Goal: Task Accomplishment & Management: Complete application form

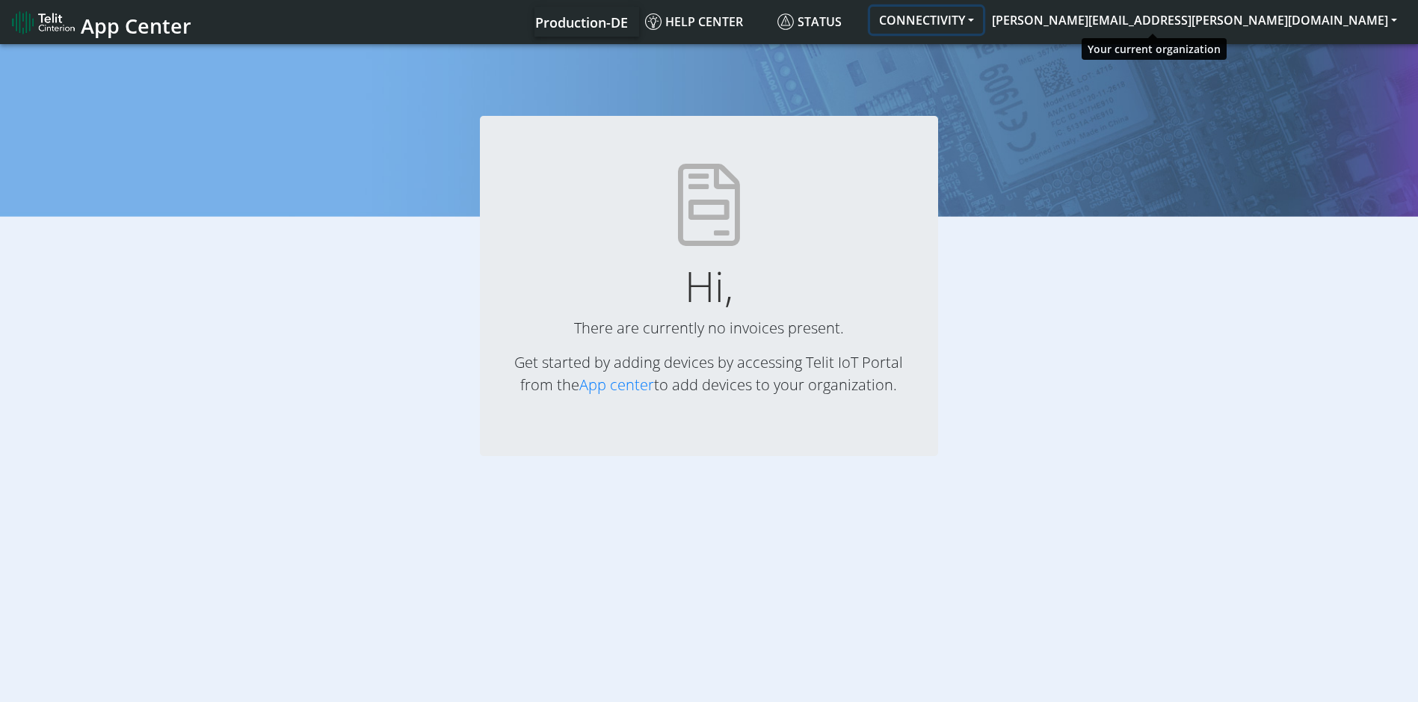
click at [983, 10] on button "CONNECTIVITY" at bounding box center [926, 20] width 113 height 27
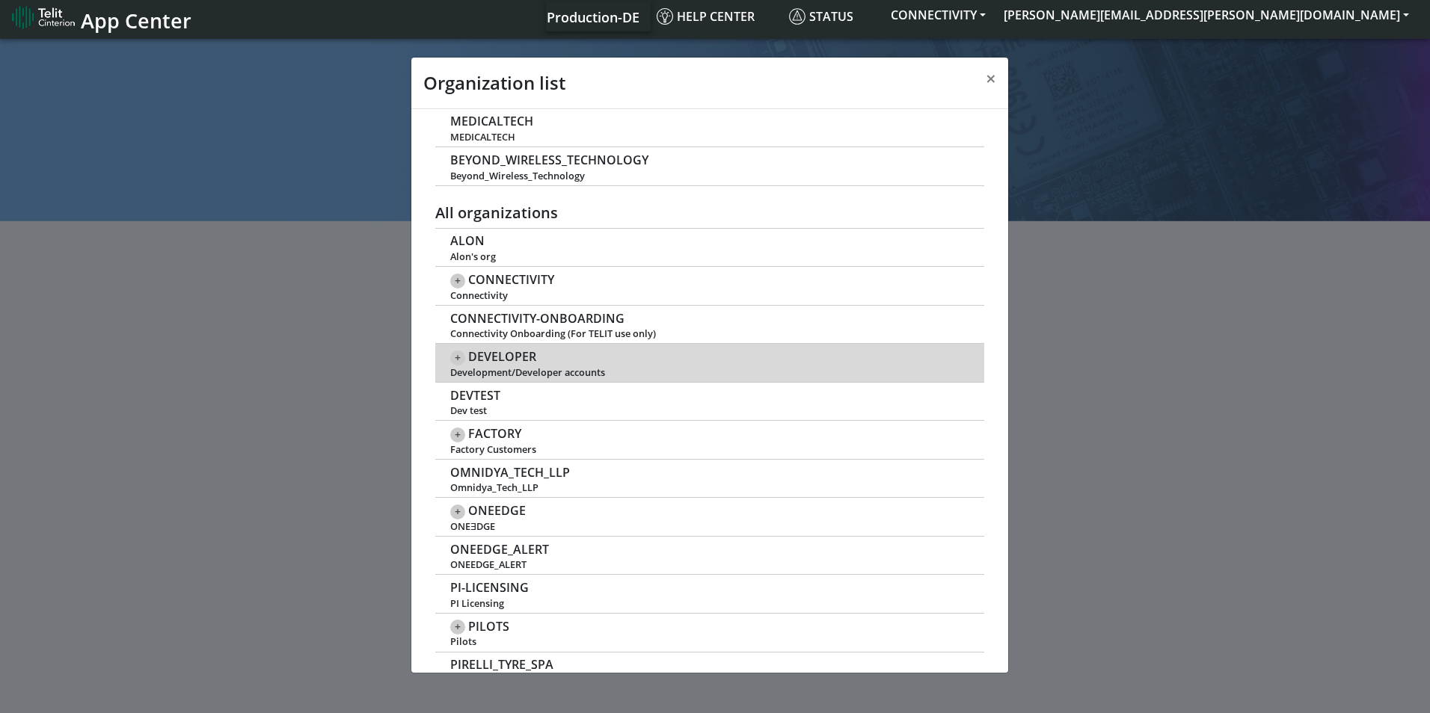
scroll to position [200, 0]
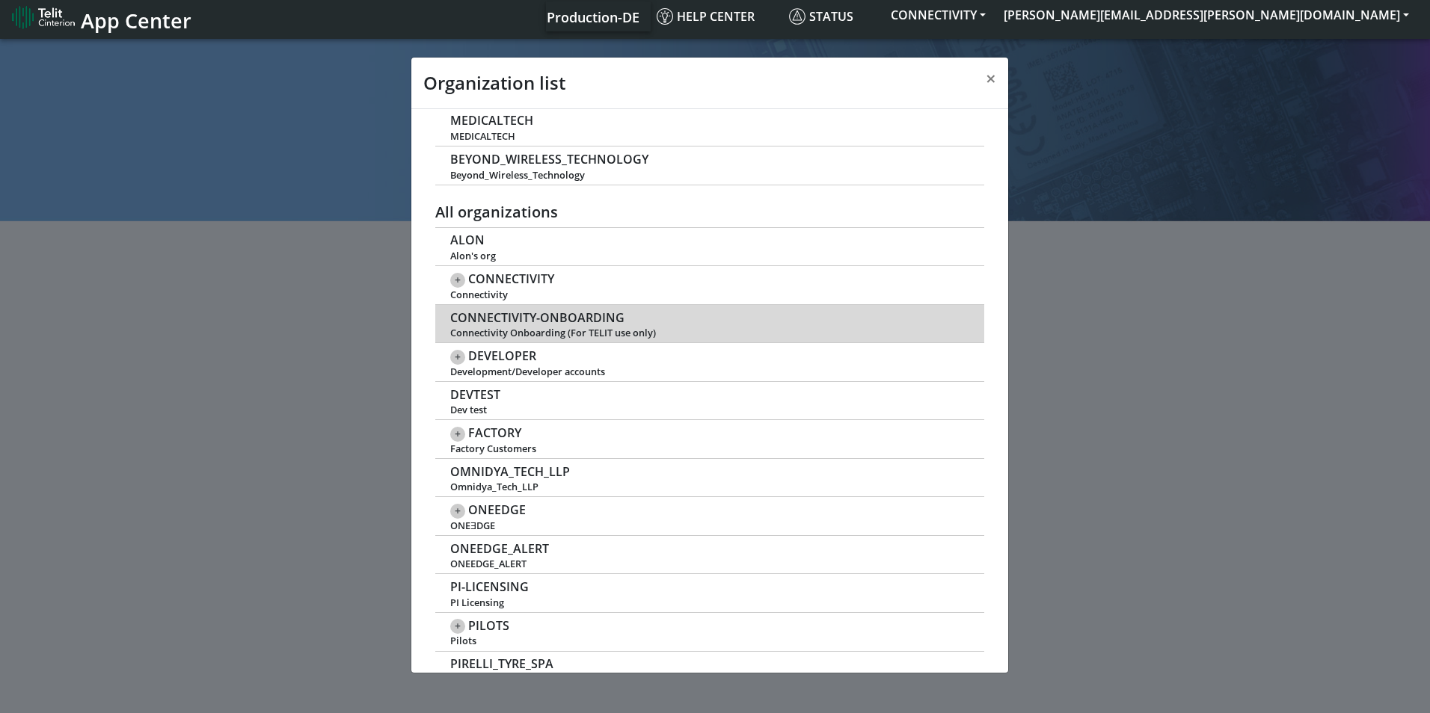
click at [569, 316] on span "CONNECTIVITY-ONBOARDING" at bounding box center [537, 318] width 174 height 14
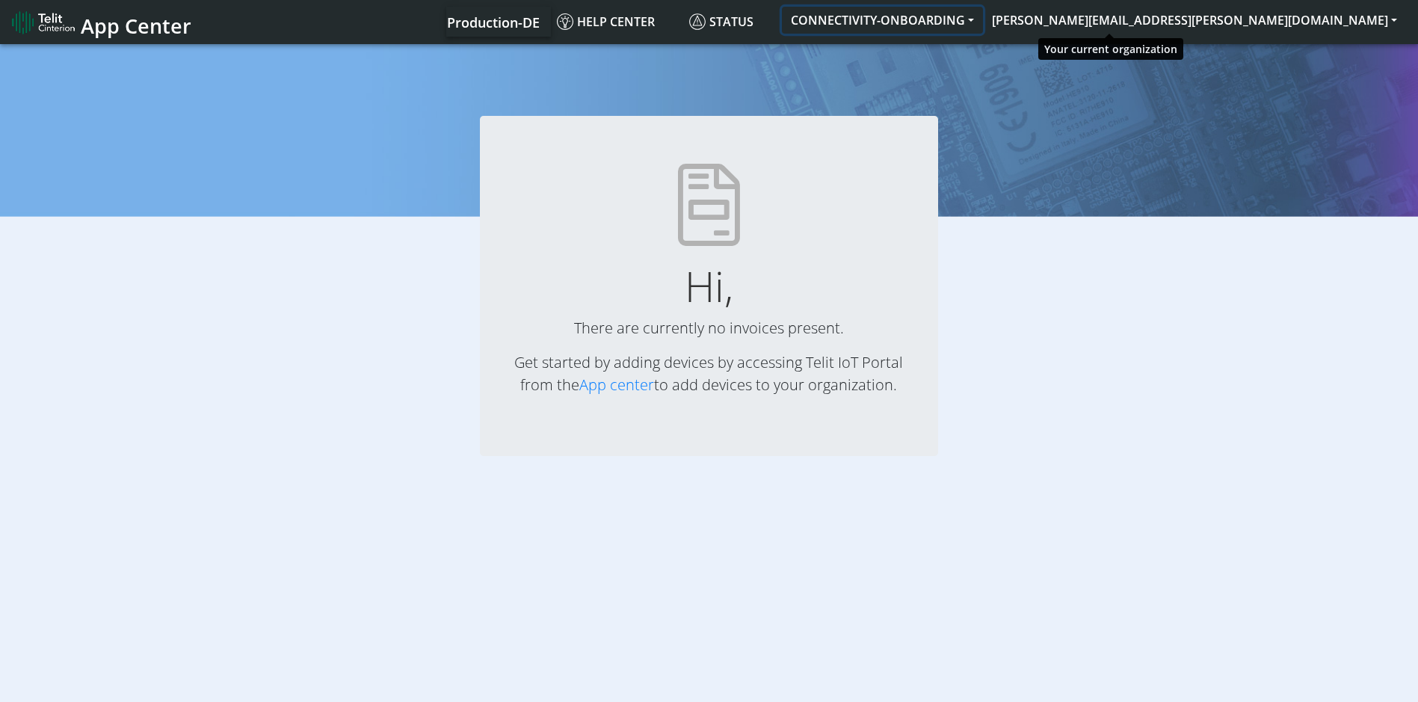
click at [983, 22] on button "CONNECTIVITY-ONBOARDING" at bounding box center [882, 20] width 201 height 27
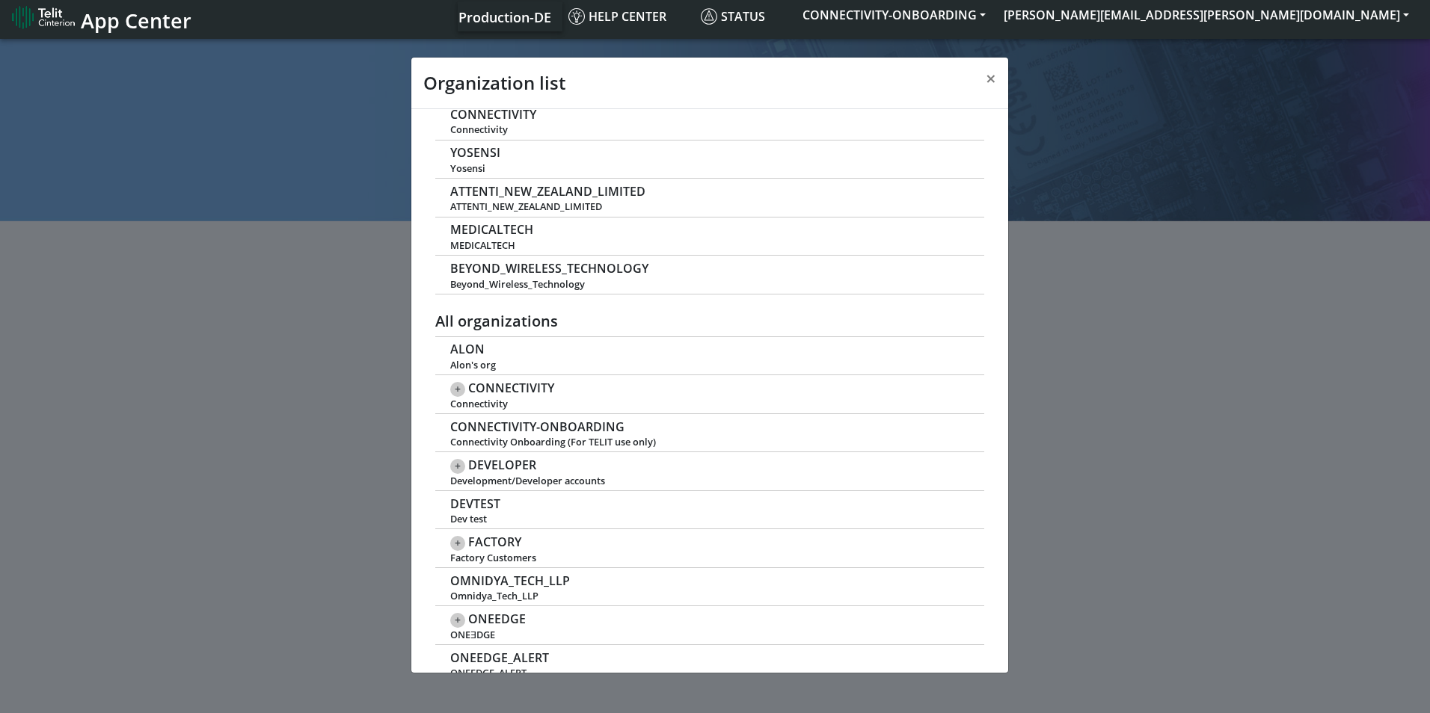
scroll to position [93, 0]
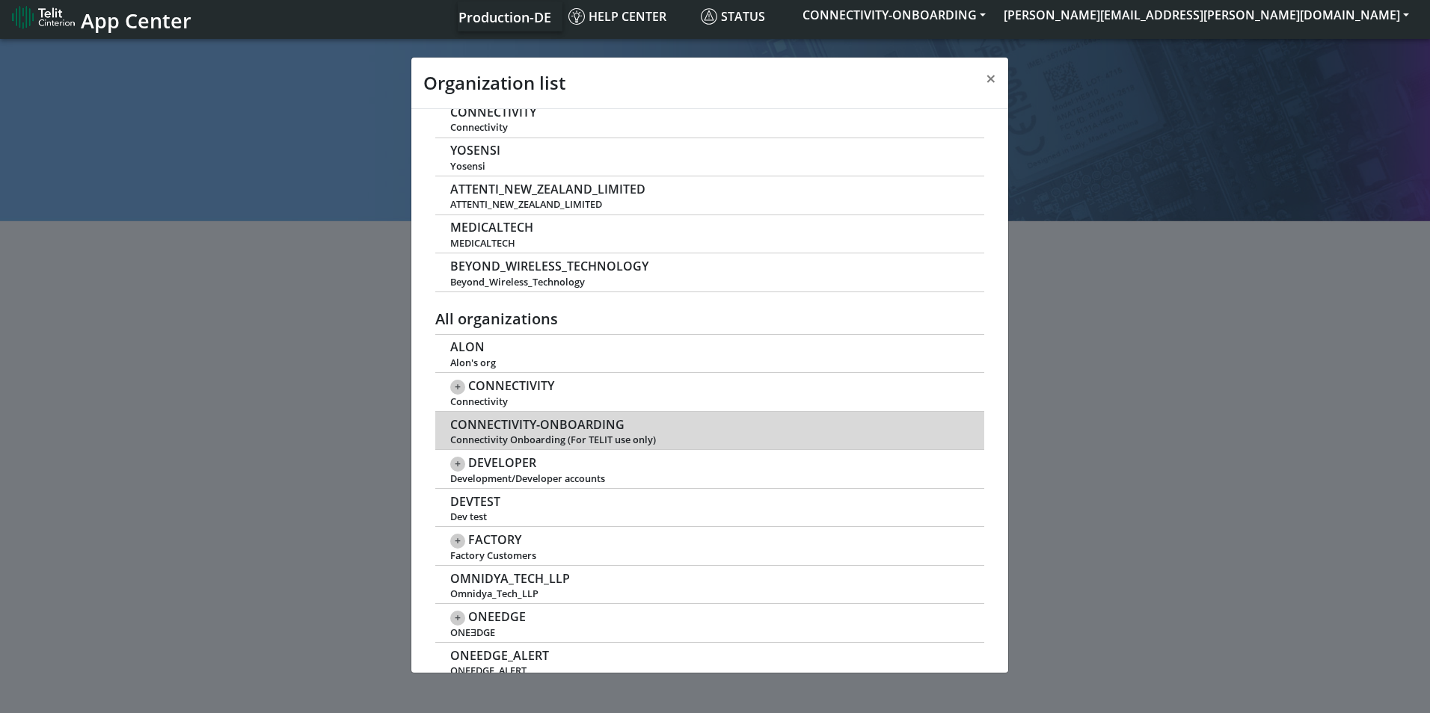
click at [576, 428] on span "CONNECTIVITY-ONBOARDING" at bounding box center [537, 425] width 174 height 14
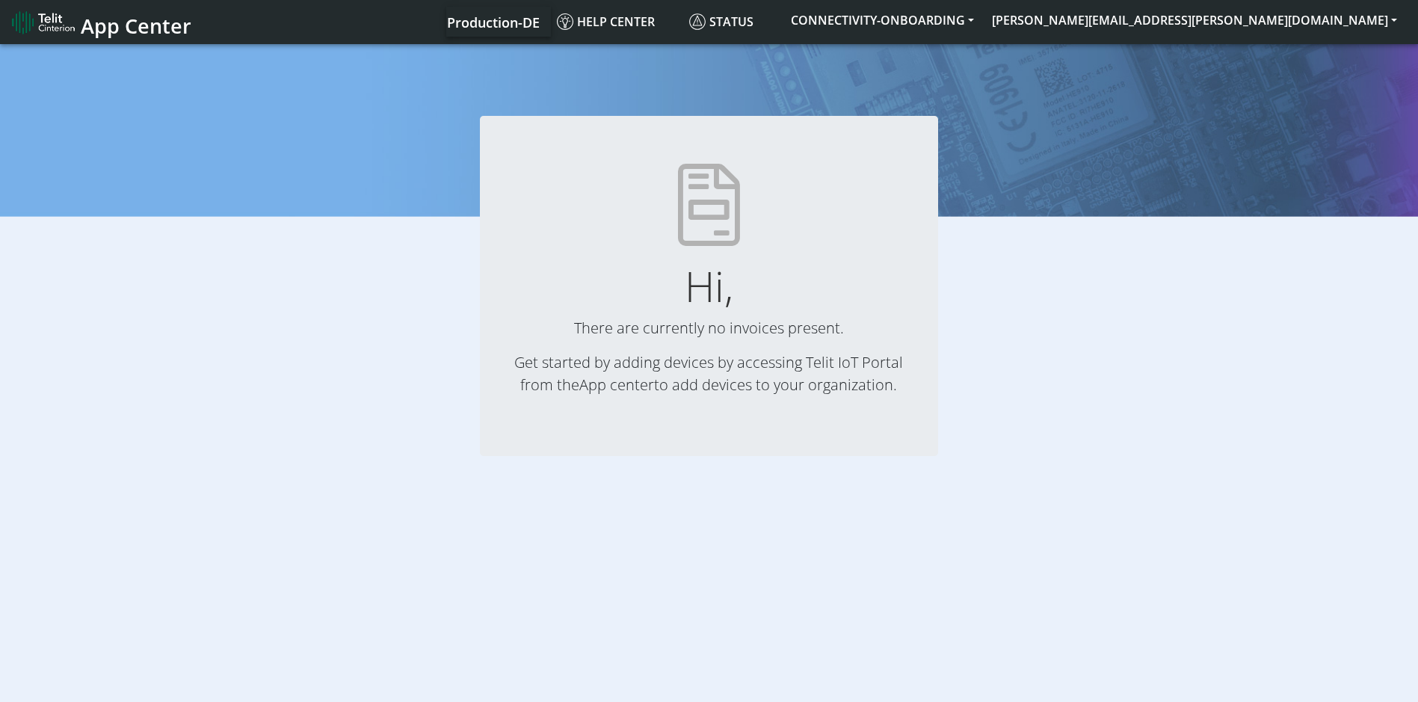
click at [613, 378] on link "App center" at bounding box center [616, 385] width 75 height 20
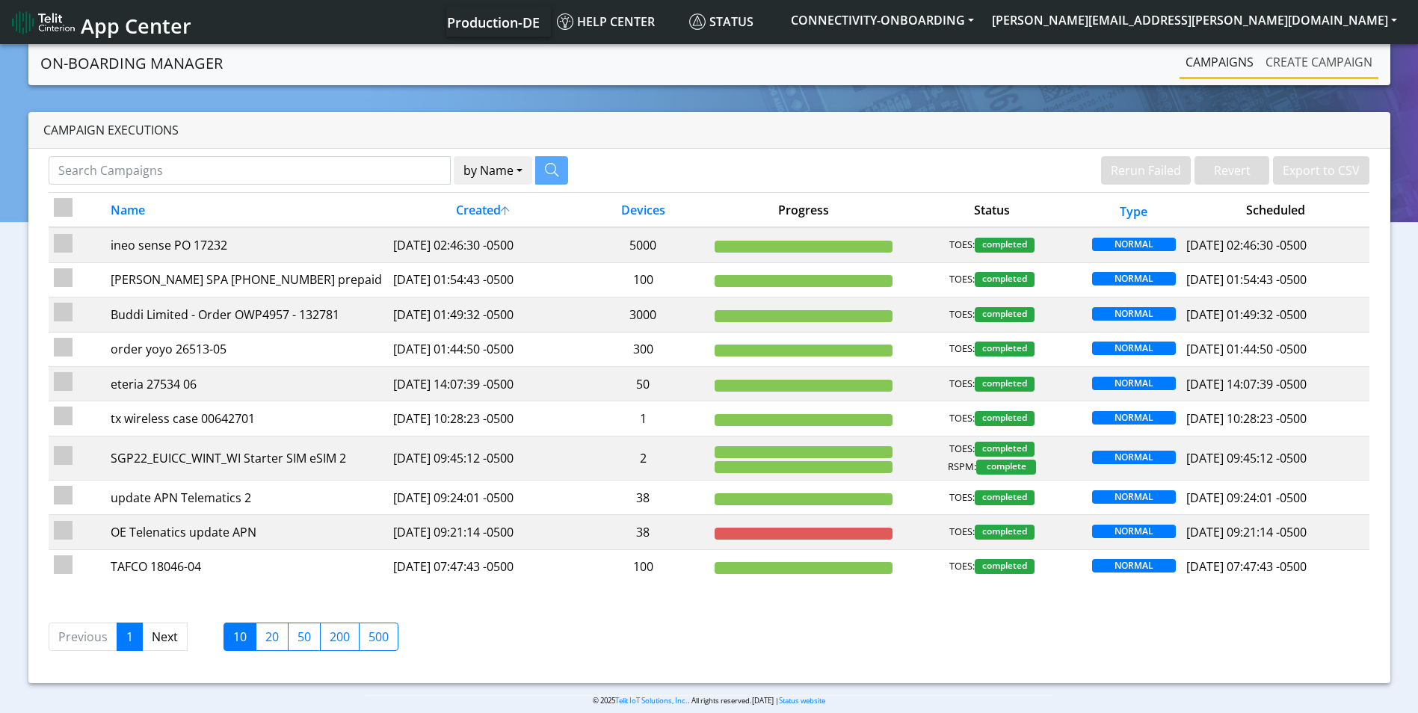
click at [1340, 50] on link "Create campaign" at bounding box center [1319, 62] width 119 height 30
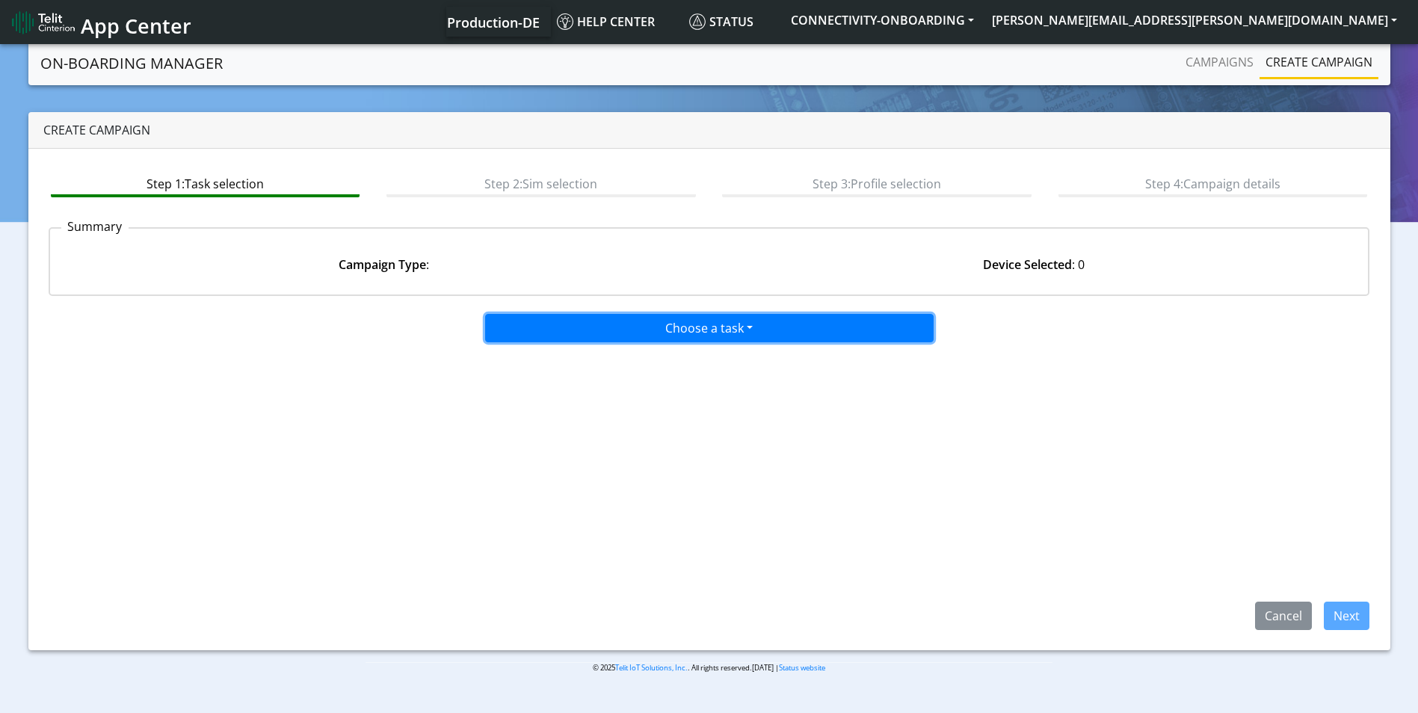
click at [705, 332] on button "Choose a task" at bounding box center [709, 328] width 449 height 28
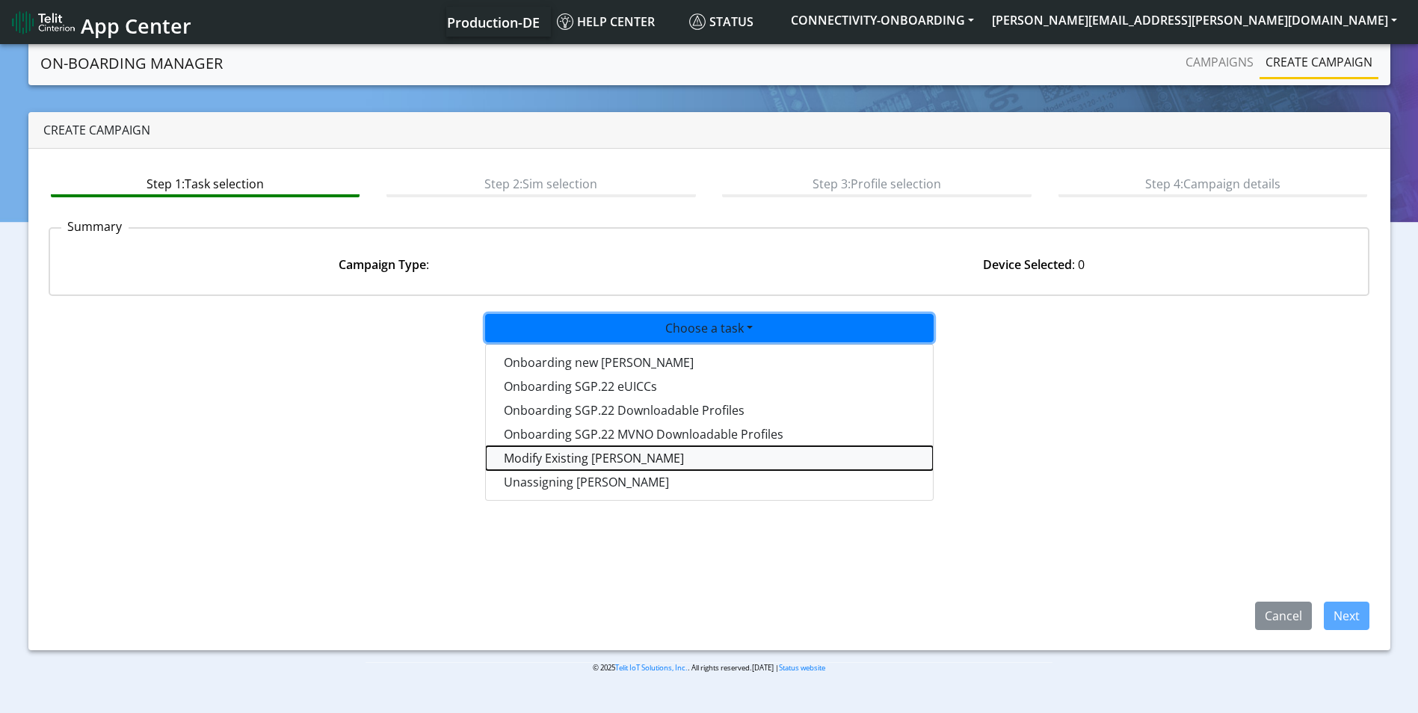
click at [570, 467] on taskiotp-dropdown "Modify Existing SIMs" at bounding box center [709, 458] width 447 height 24
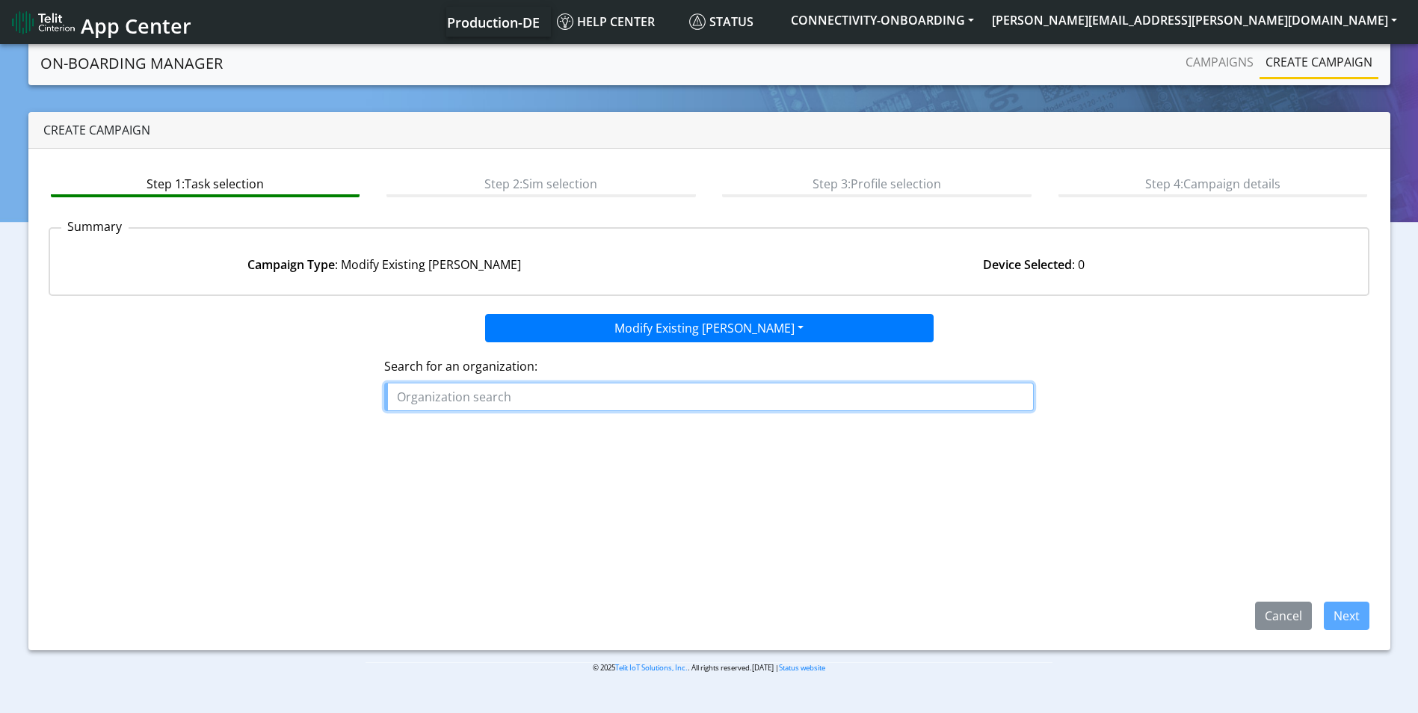
click at [502, 404] on input "text" at bounding box center [709, 397] width 650 height 28
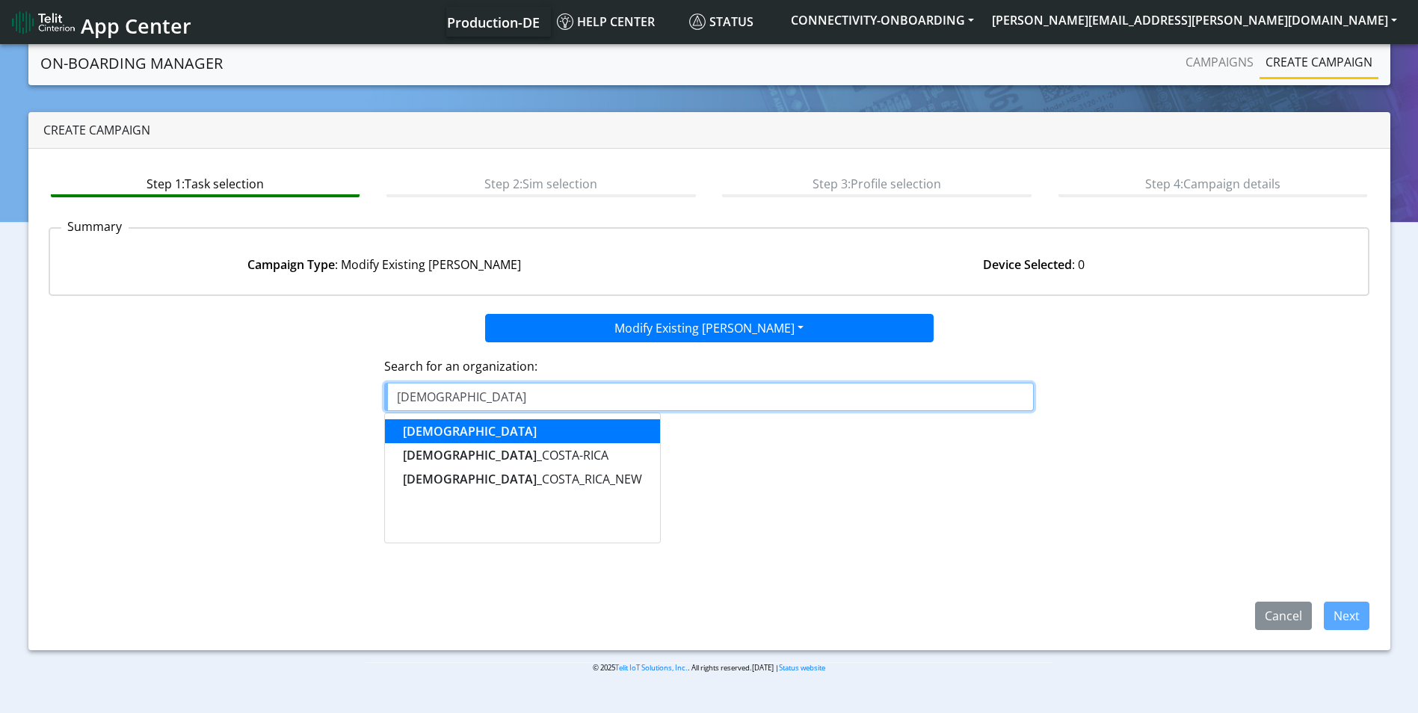
click at [468, 434] on button "BUDDI" at bounding box center [522, 431] width 275 height 24
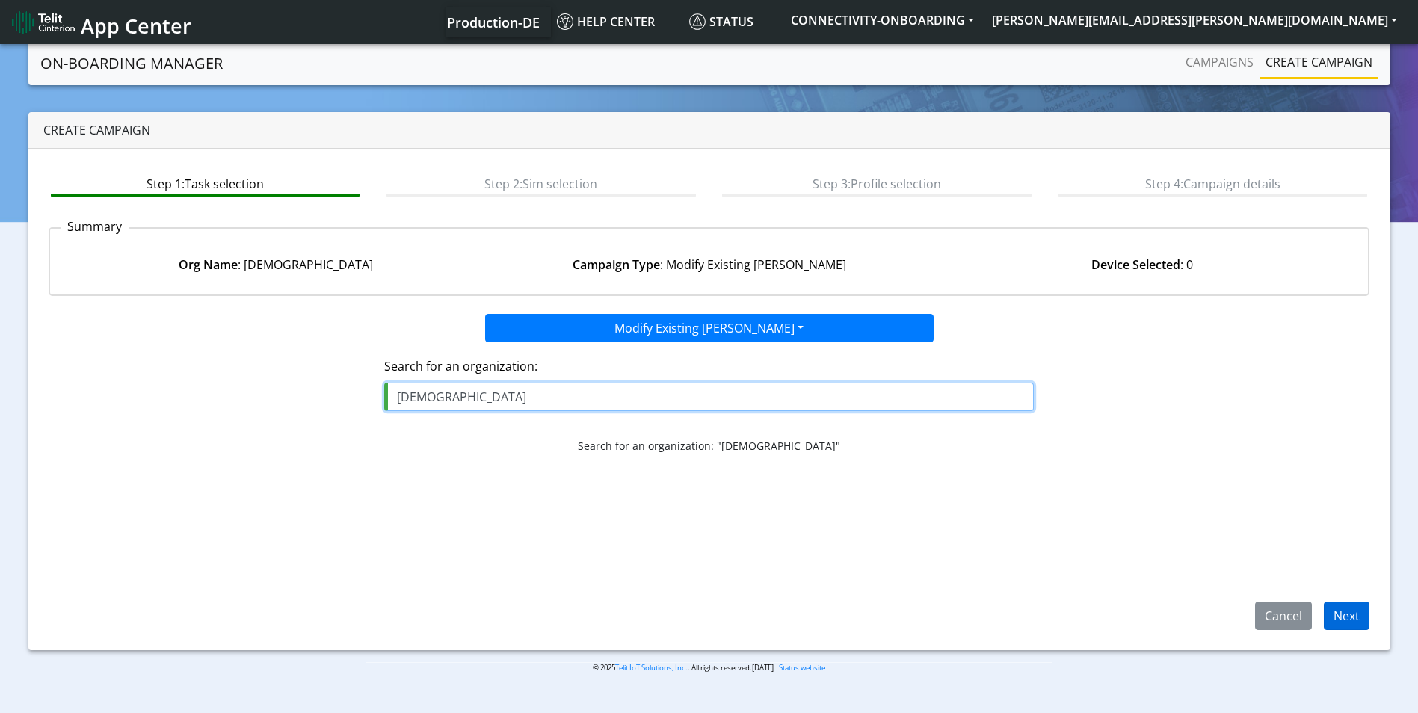
type input "BUDDI"
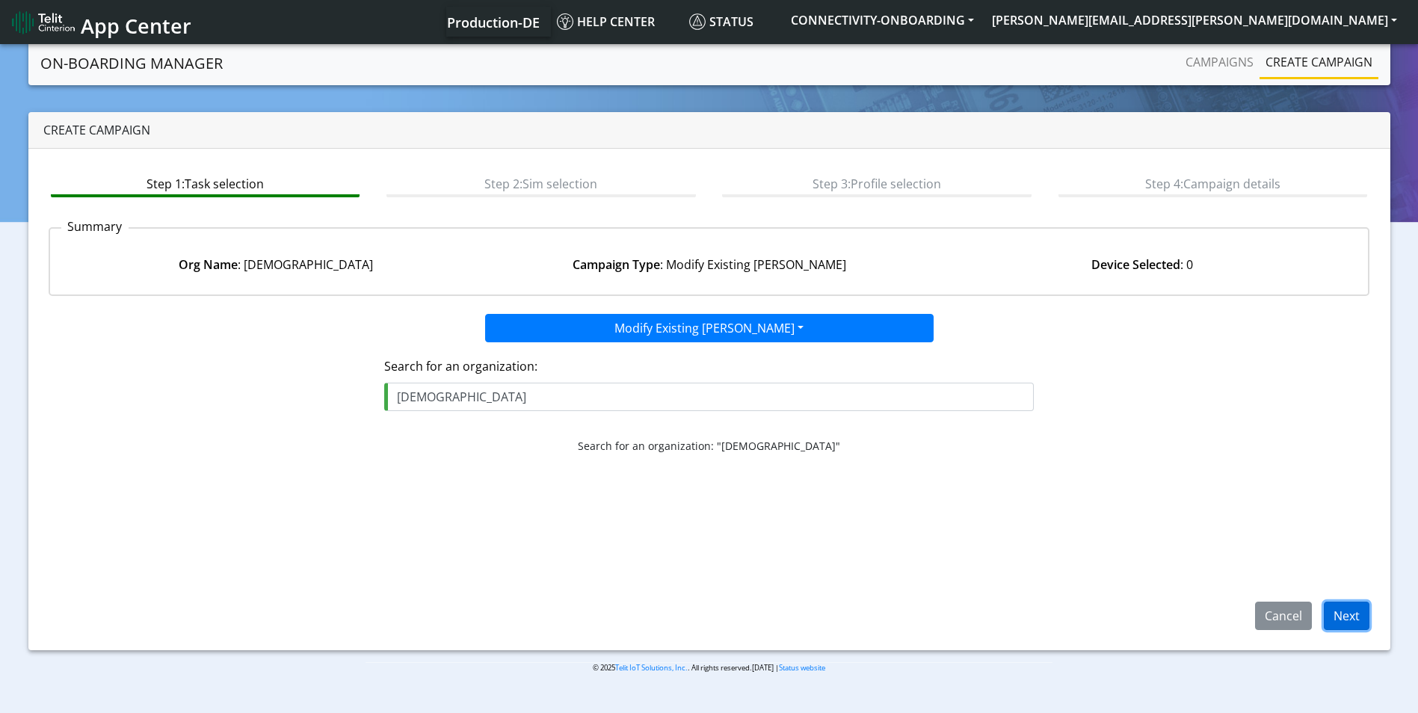
click at [1356, 624] on button "Next" at bounding box center [1347, 616] width 46 height 28
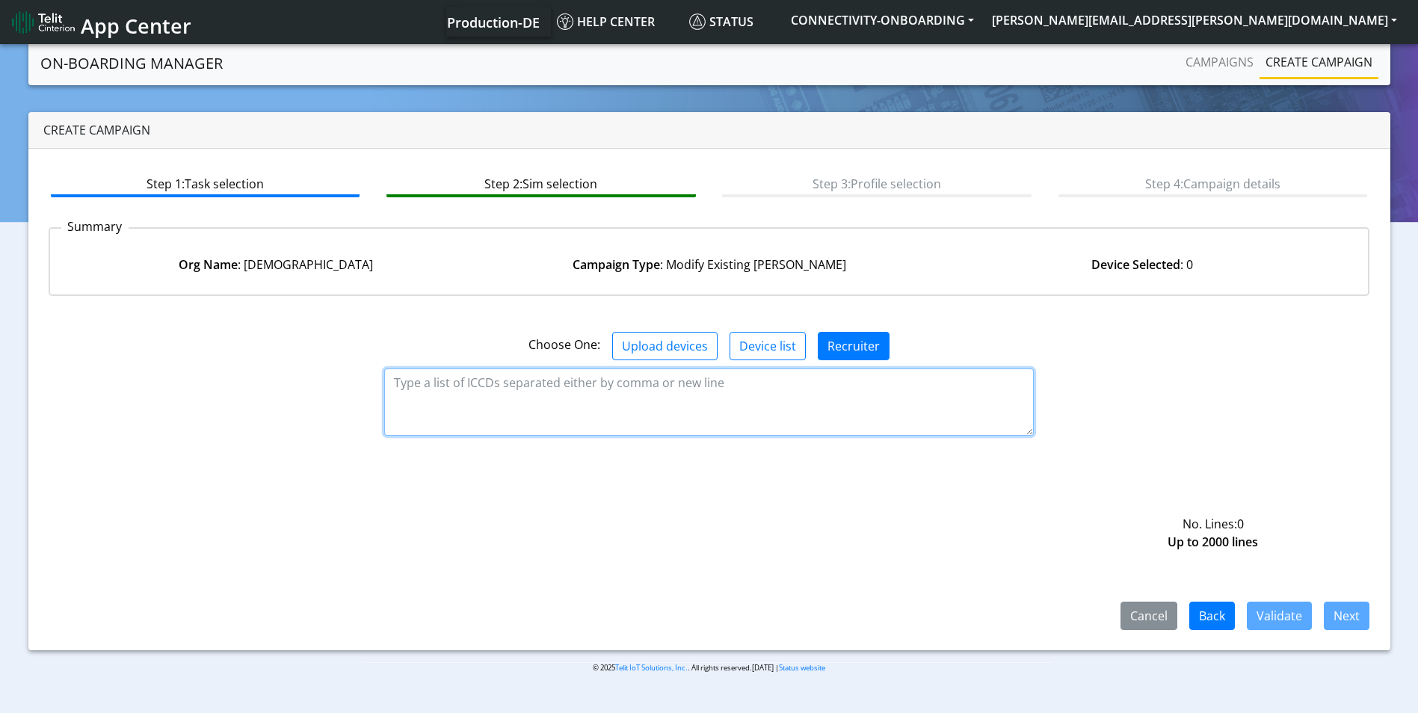
click at [538, 392] on textarea at bounding box center [709, 402] width 650 height 67
paste textarea "89358151000015421699 89358151000016412424 89358151000015266508 8935815100001542…"
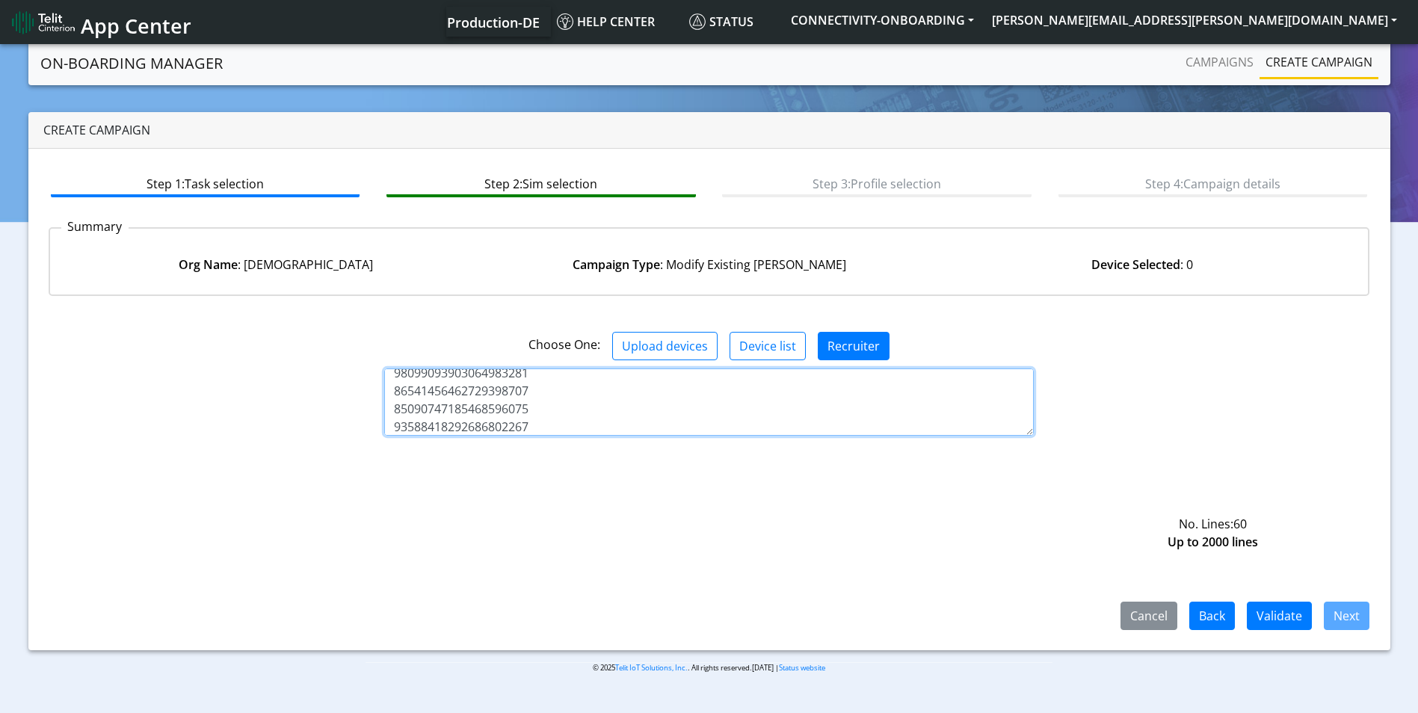
type textarea "89358151000015421699 89358151000016412424 89358151000015266508 8935815100001542…"
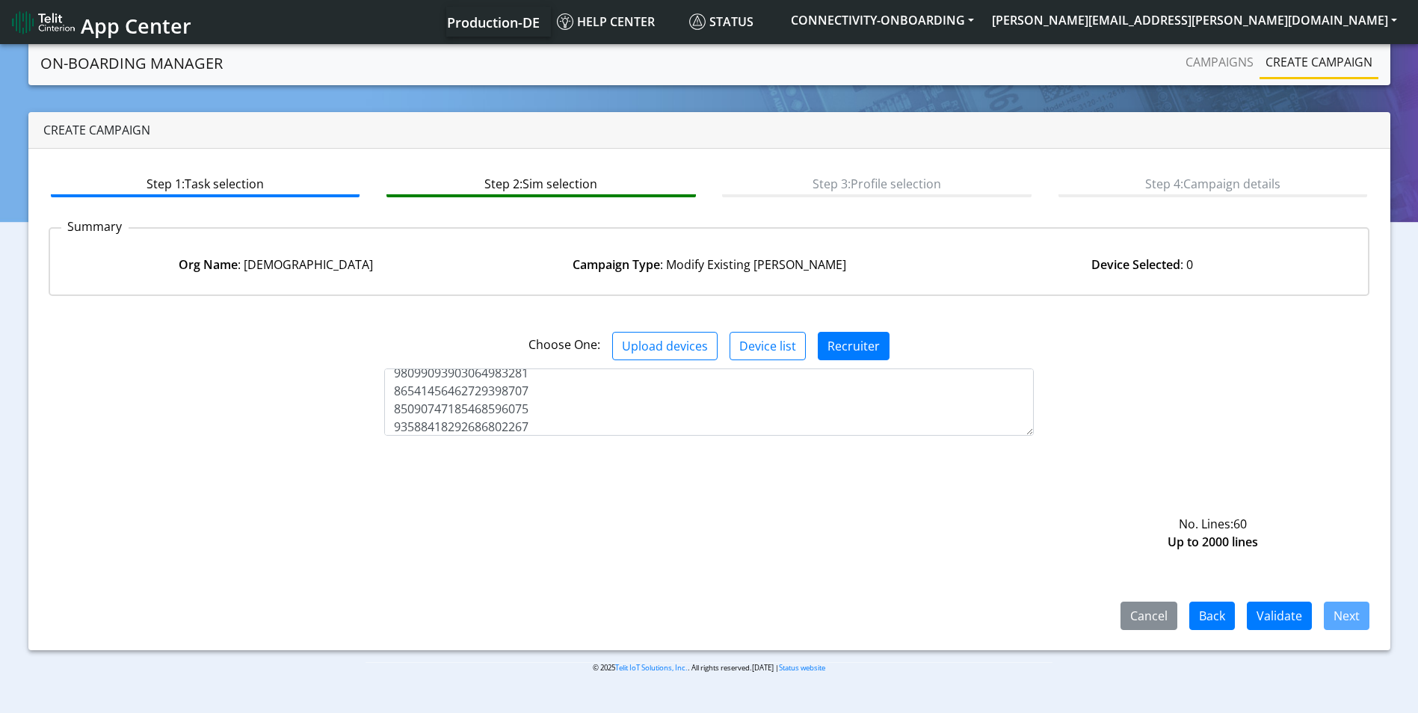
click at [1250, 597] on div "Cancel Back Validate Next" at bounding box center [710, 544] width 1322 height 173
click at [1260, 609] on button "Validate" at bounding box center [1279, 616] width 65 height 28
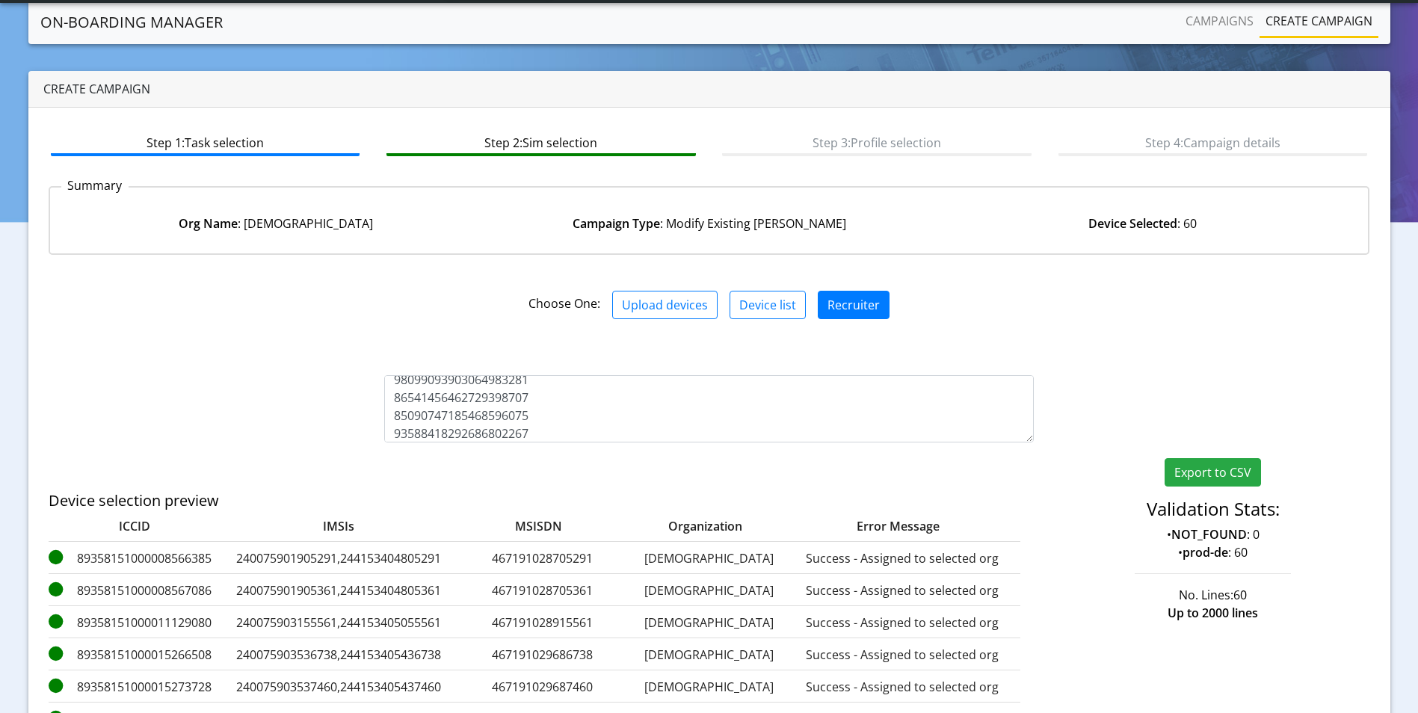
scroll to position [222, 0]
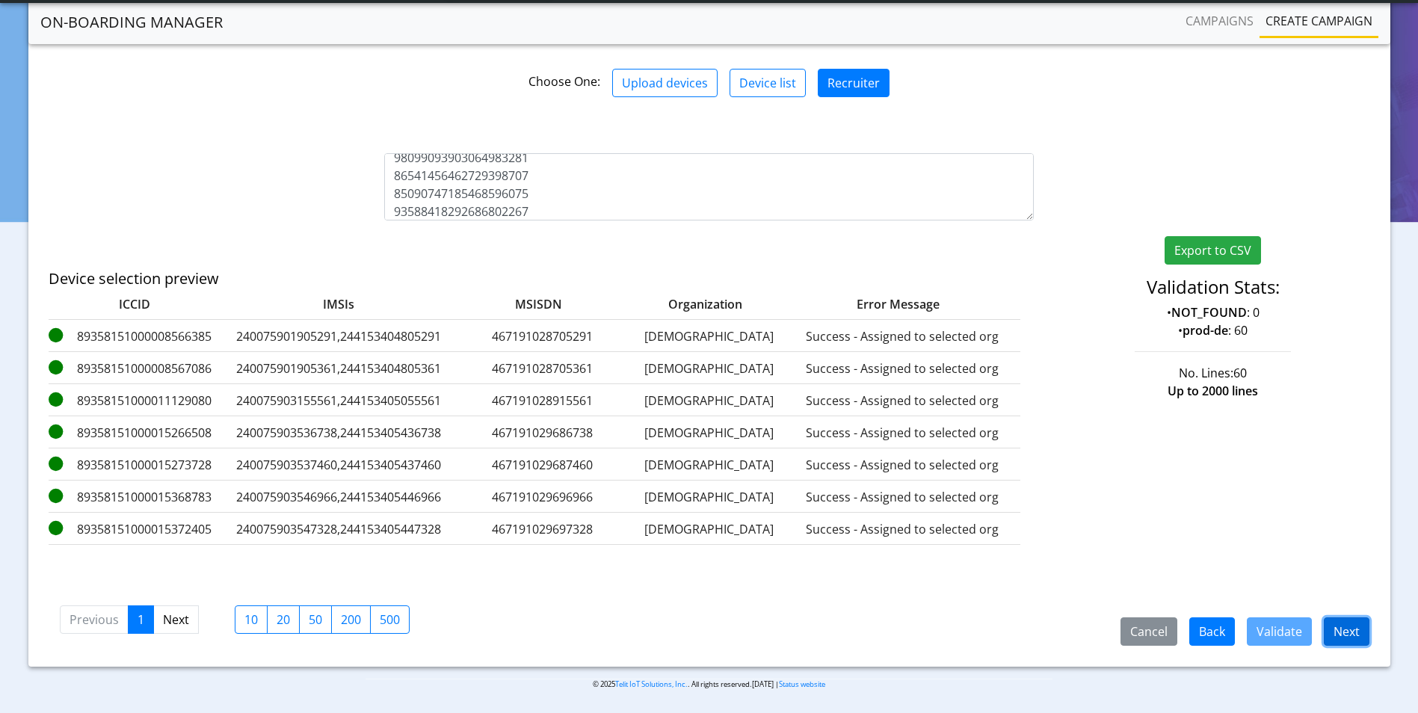
click at [1354, 636] on button "Next" at bounding box center [1347, 632] width 46 height 28
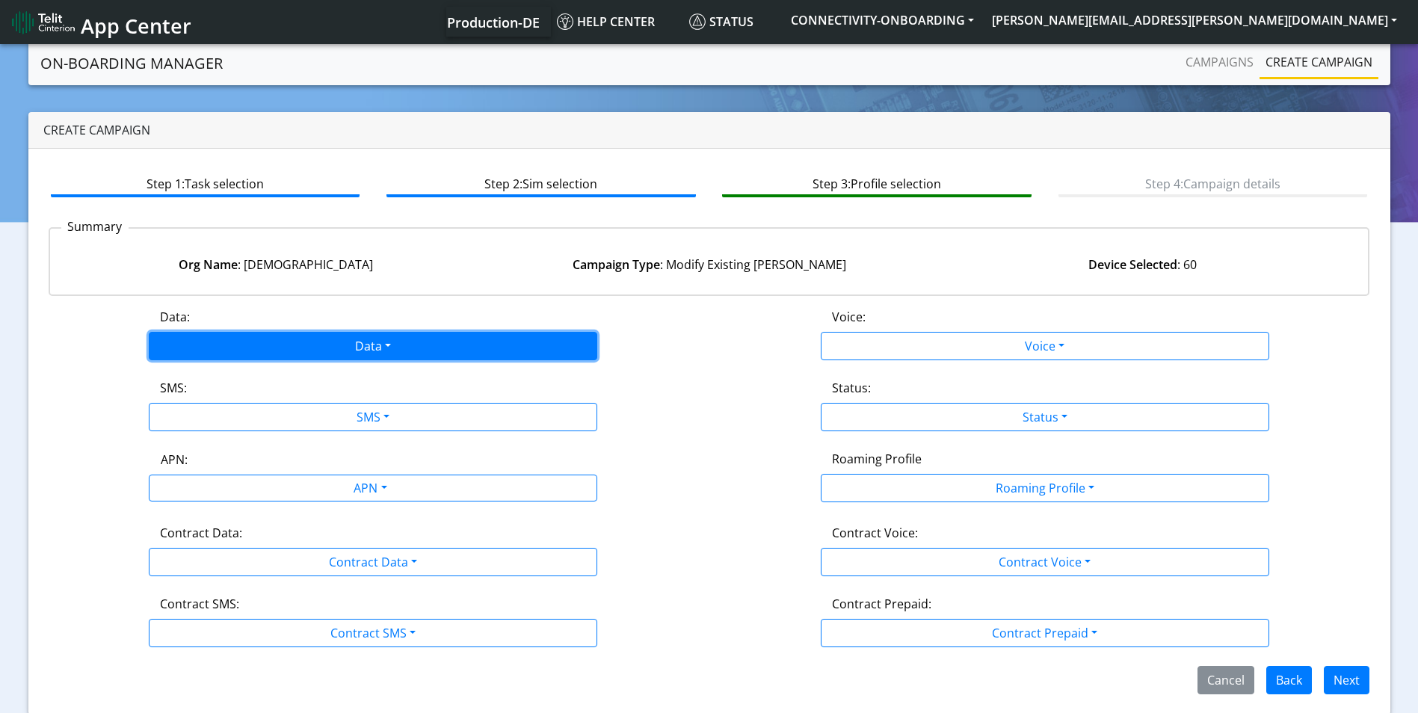
click at [387, 356] on button "Data" at bounding box center [373, 346] width 449 height 28
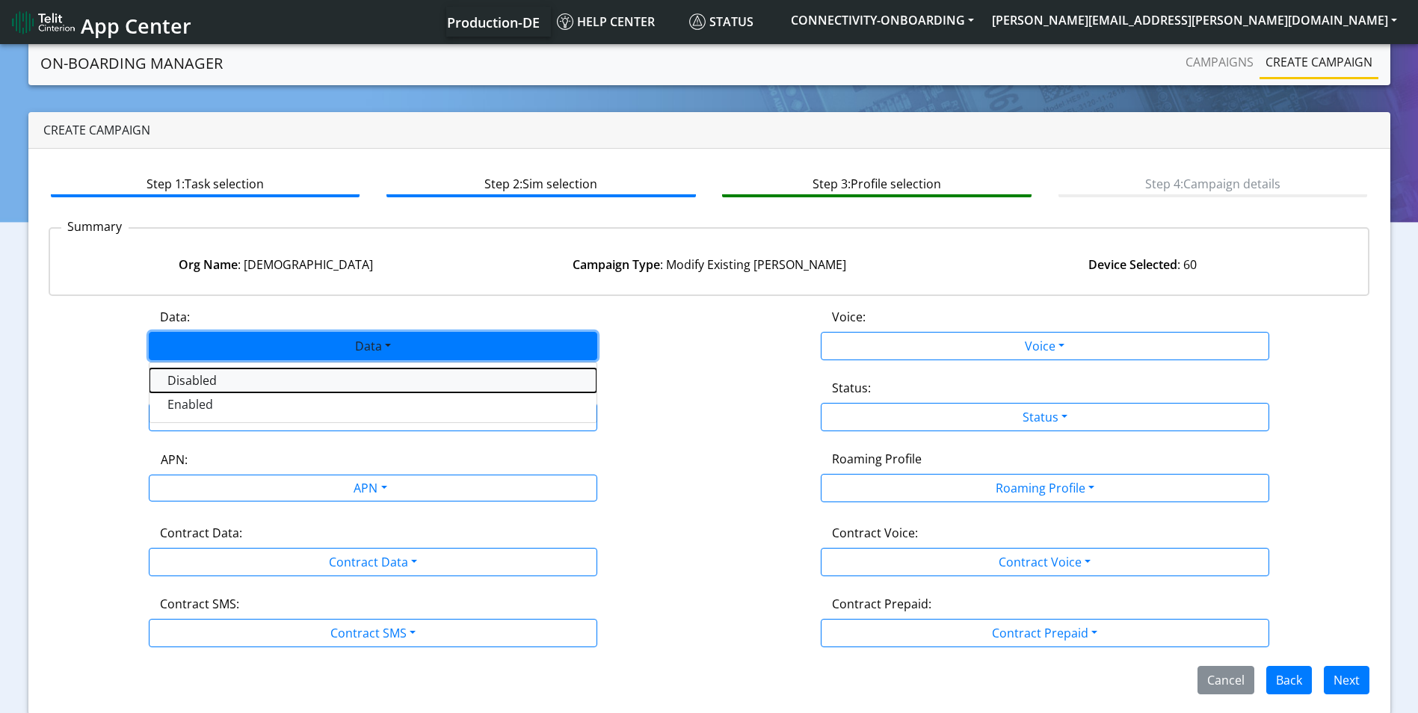
click at [309, 382] on button "Disabled" at bounding box center [373, 381] width 447 height 24
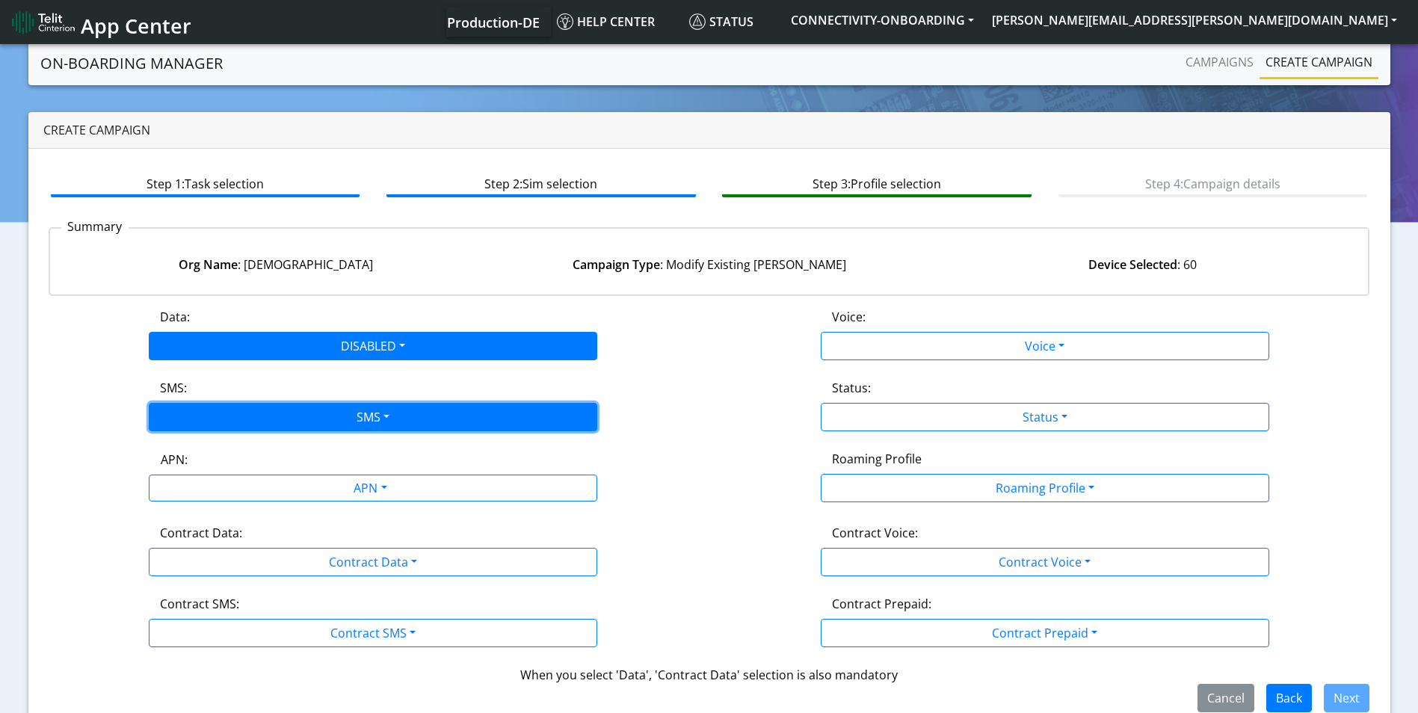
click at [312, 410] on button "SMS" at bounding box center [373, 417] width 449 height 28
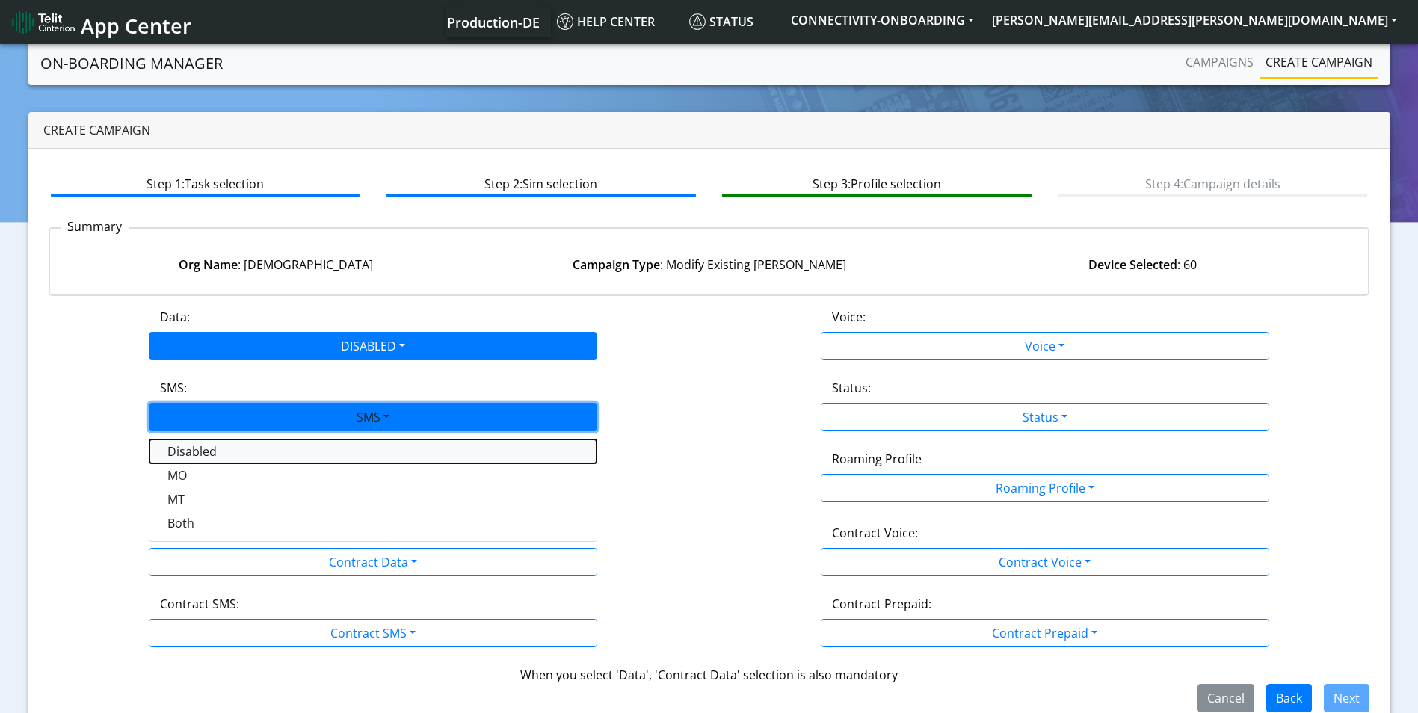
click at [281, 454] on button "Disabled" at bounding box center [373, 452] width 447 height 24
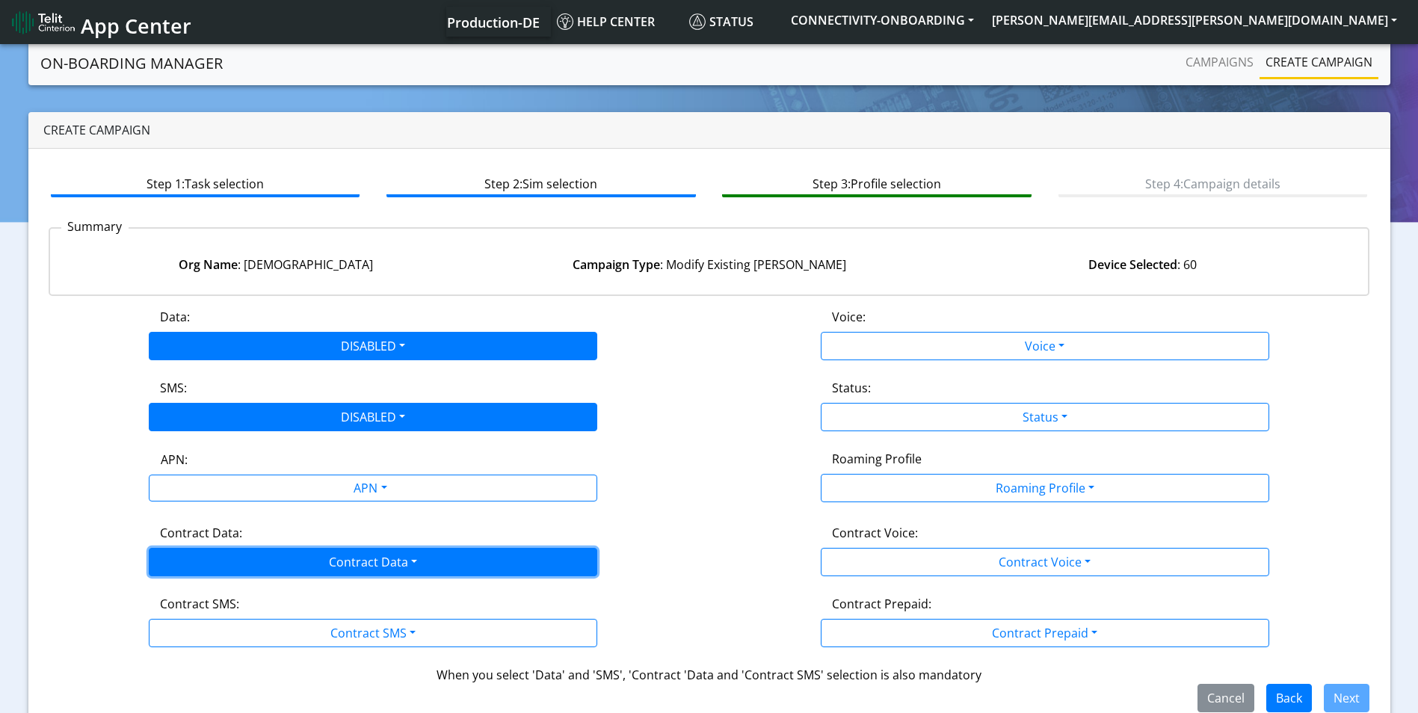
click at [278, 570] on button "Contract Data" at bounding box center [373, 562] width 449 height 28
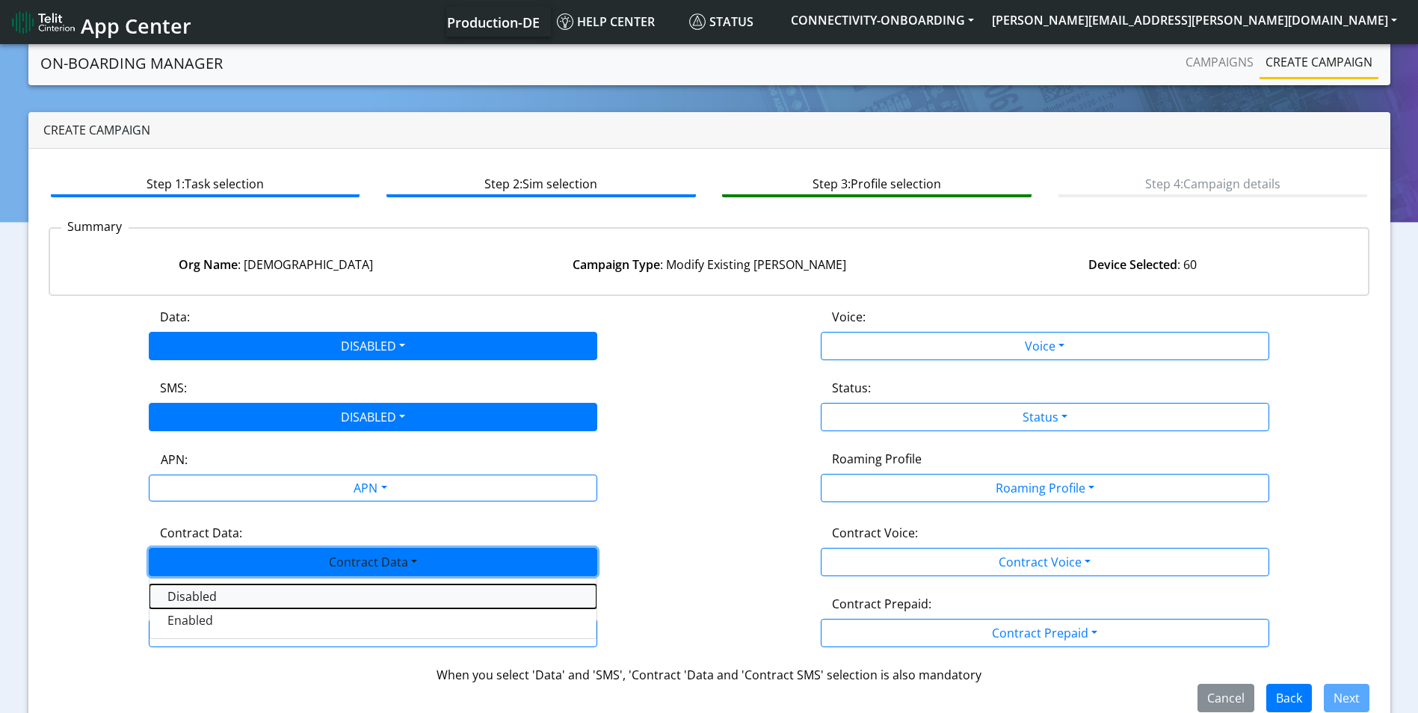
click at [271, 589] on Datadisabled-dropdown "Disabled" at bounding box center [373, 597] width 447 height 24
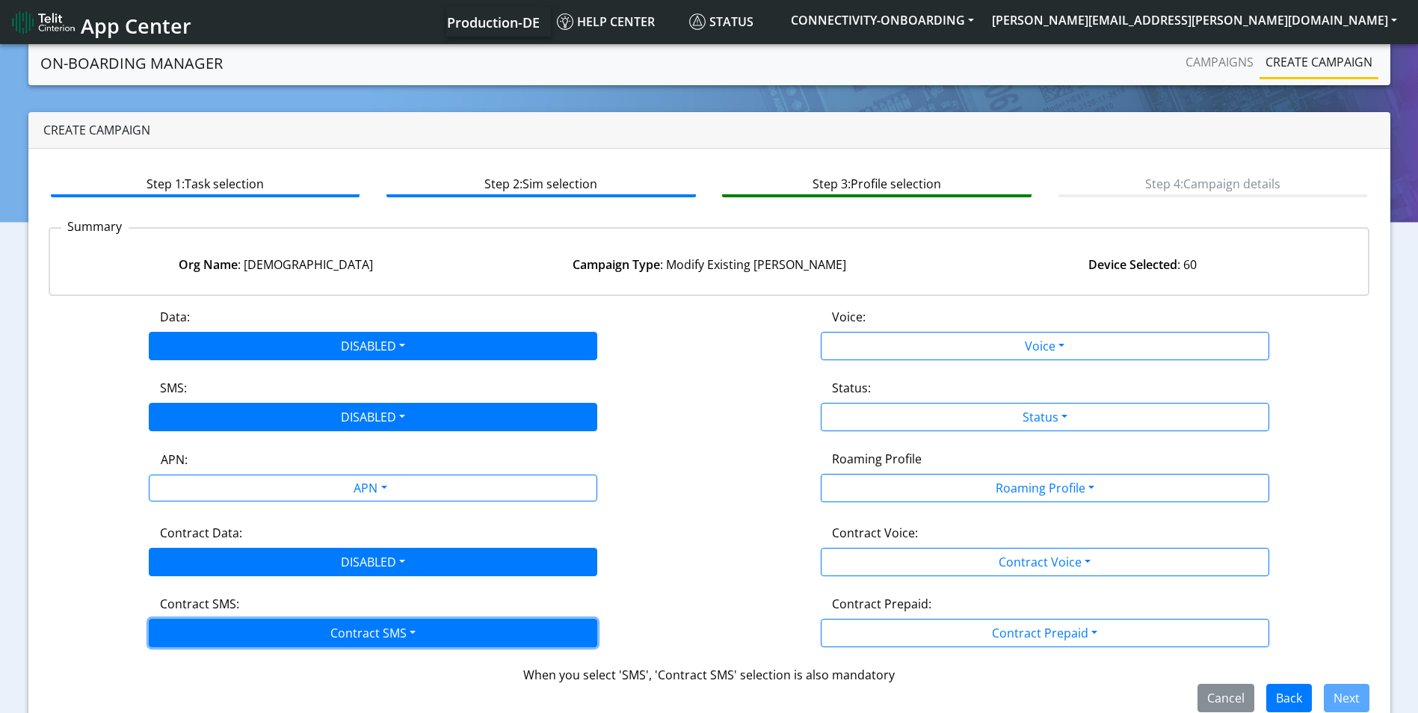
click at [271, 632] on button "Contract SMS" at bounding box center [373, 633] width 449 height 28
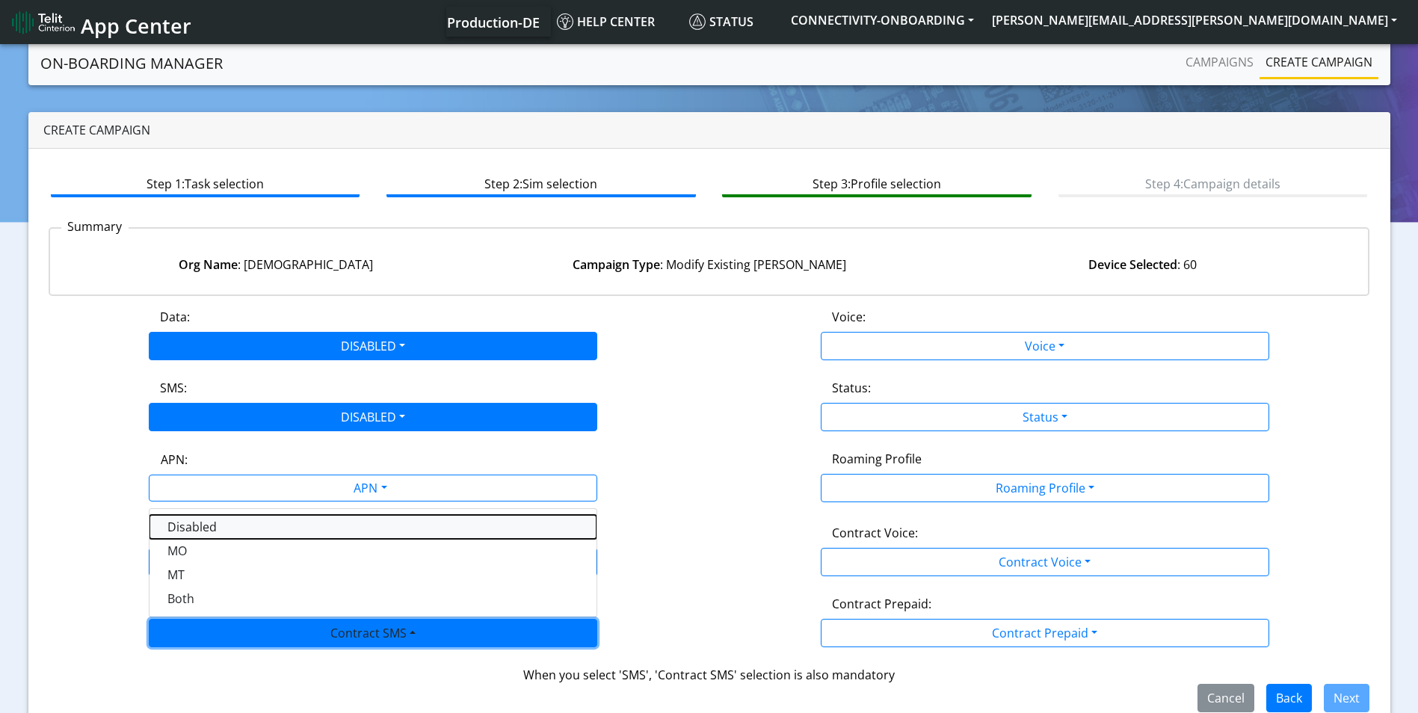
click at [241, 526] on SMSdisabled-dropdown "Disabled" at bounding box center [373, 527] width 447 height 24
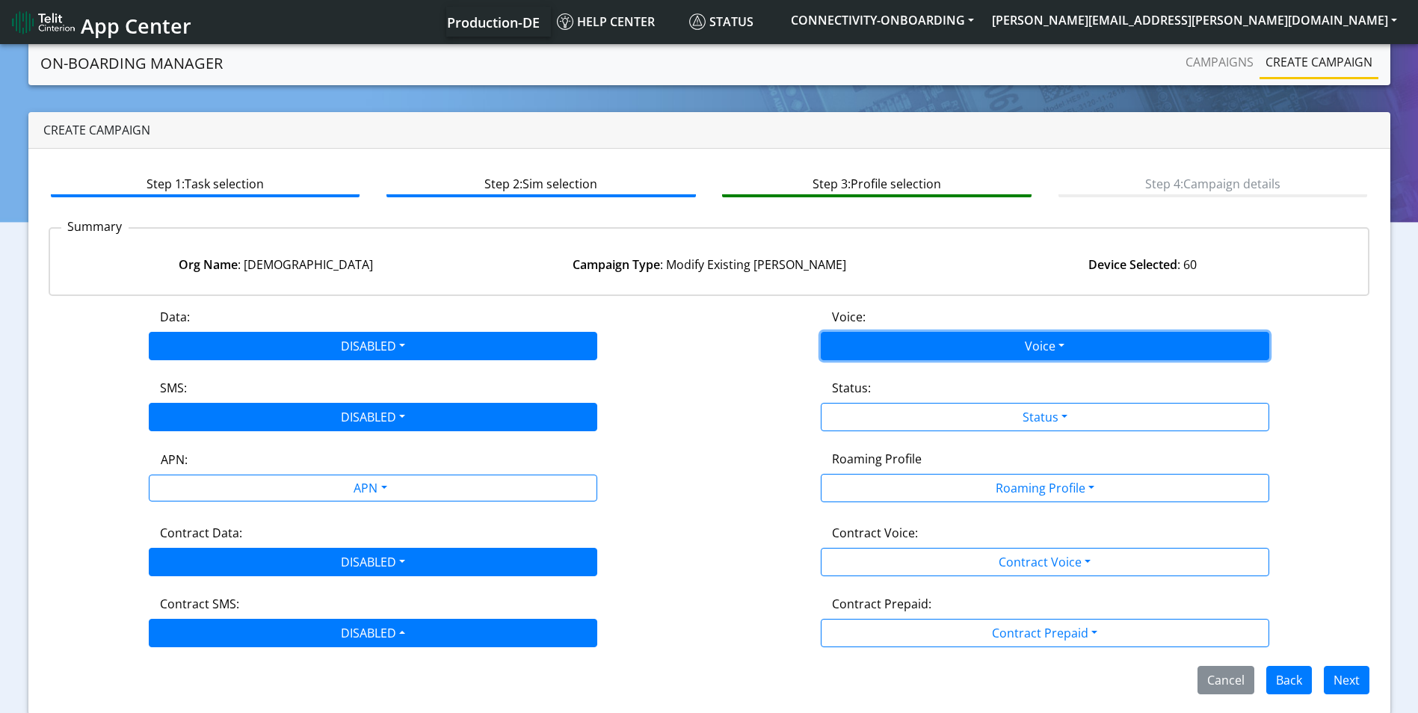
click at [941, 351] on button "Voice" at bounding box center [1045, 346] width 449 height 28
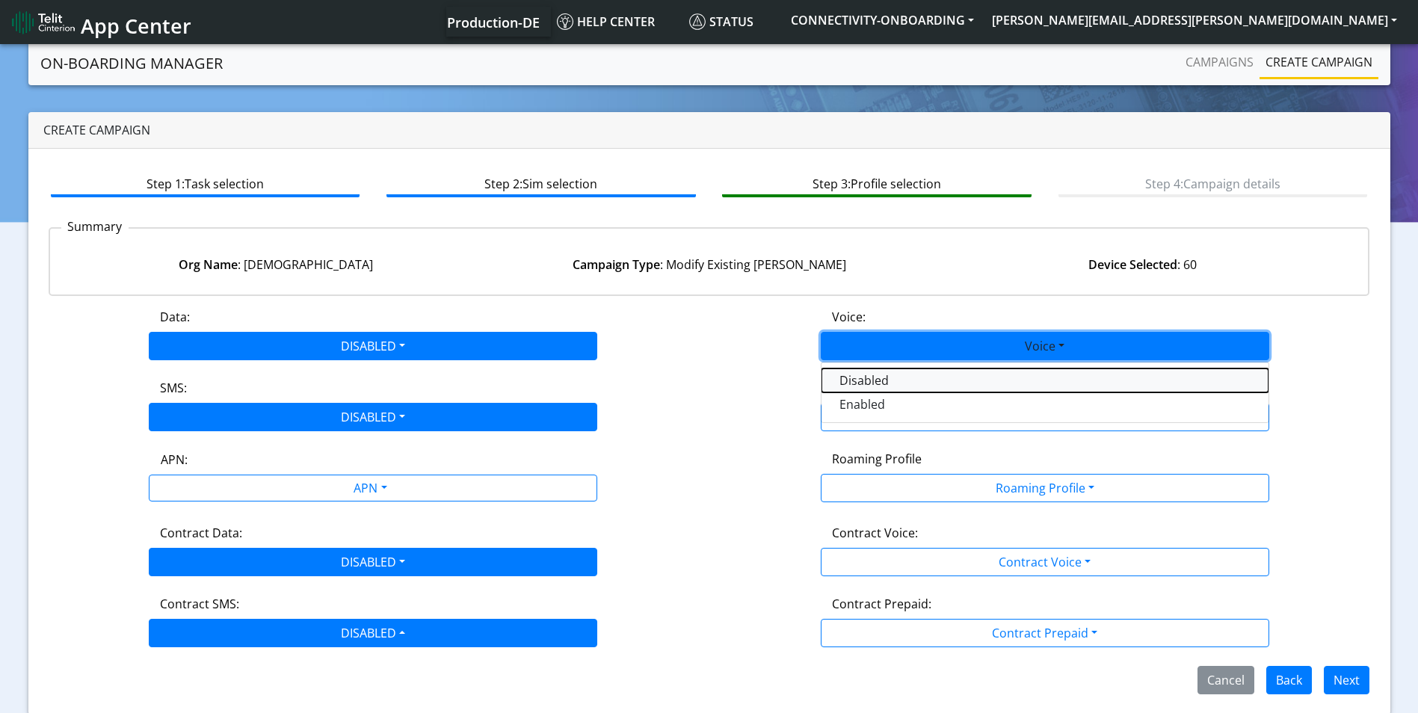
click at [917, 375] on button "Disabled" at bounding box center [1045, 381] width 447 height 24
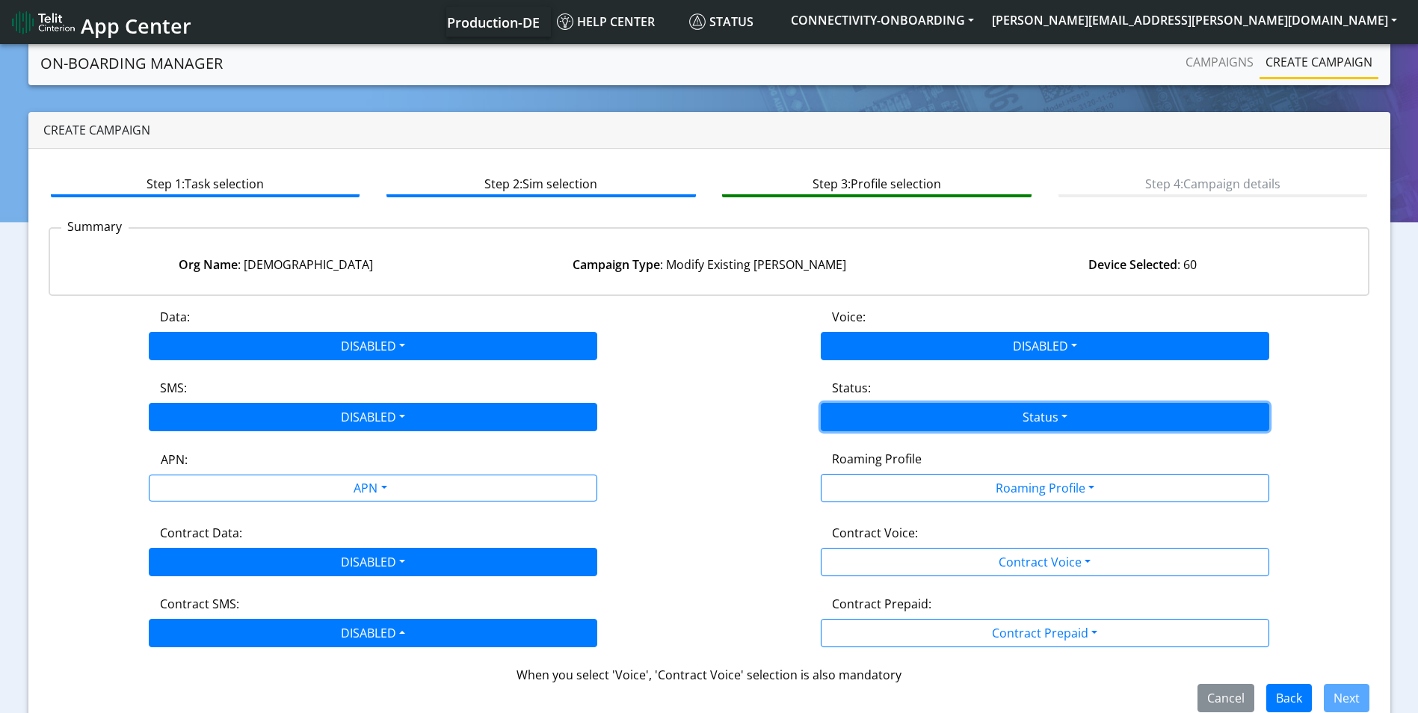
click at [923, 412] on button "Status" at bounding box center [1045, 417] width 449 height 28
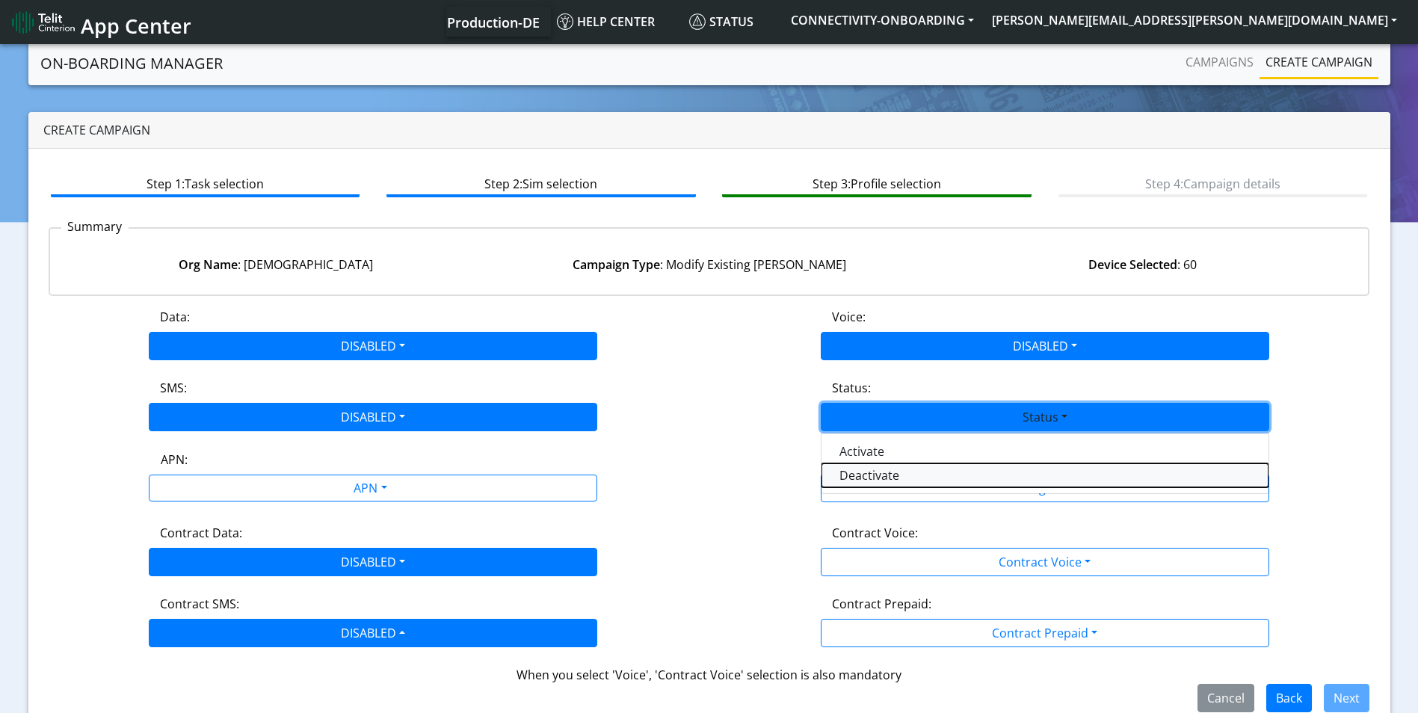
click at [911, 470] on button "Deactivate" at bounding box center [1045, 476] width 447 height 24
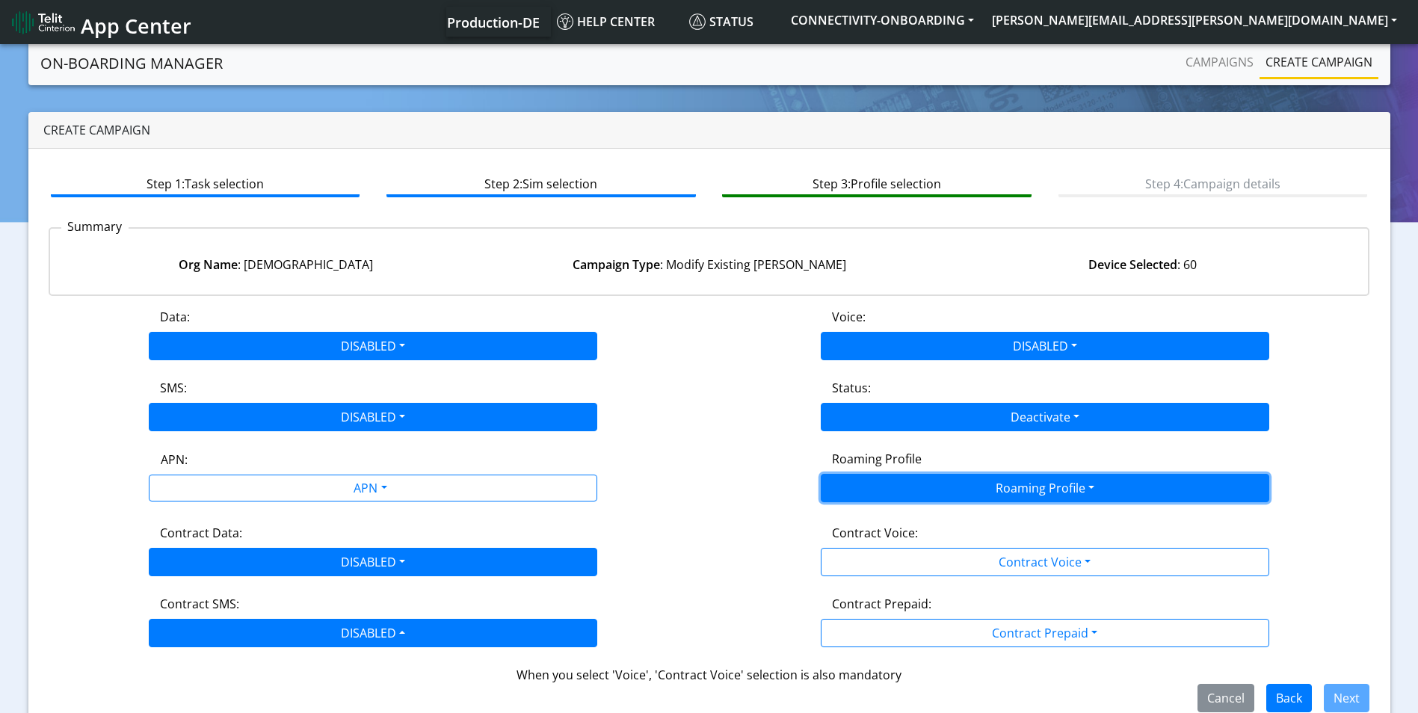
click at [920, 492] on button "Roaming Profile" at bounding box center [1045, 488] width 449 height 28
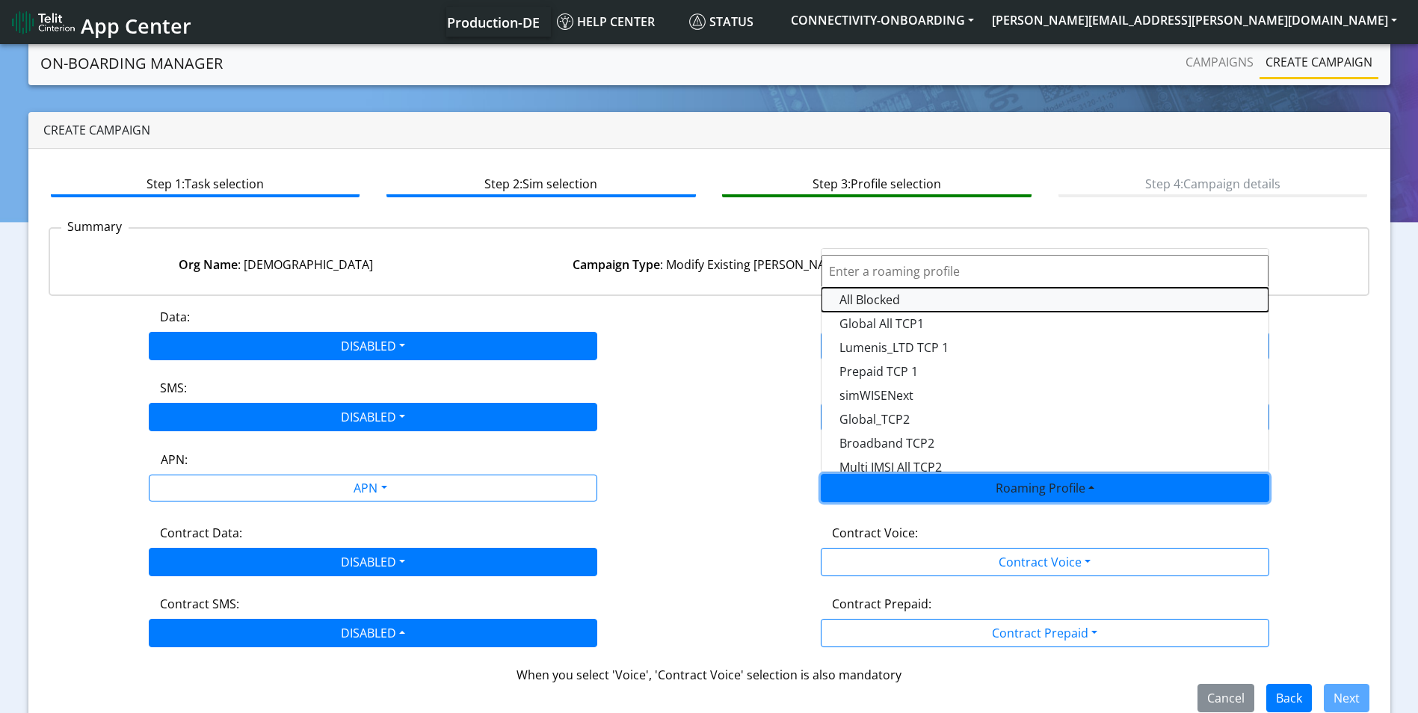
click at [886, 307] on Profile-dropdown "All Blocked" at bounding box center [1045, 300] width 447 height 24
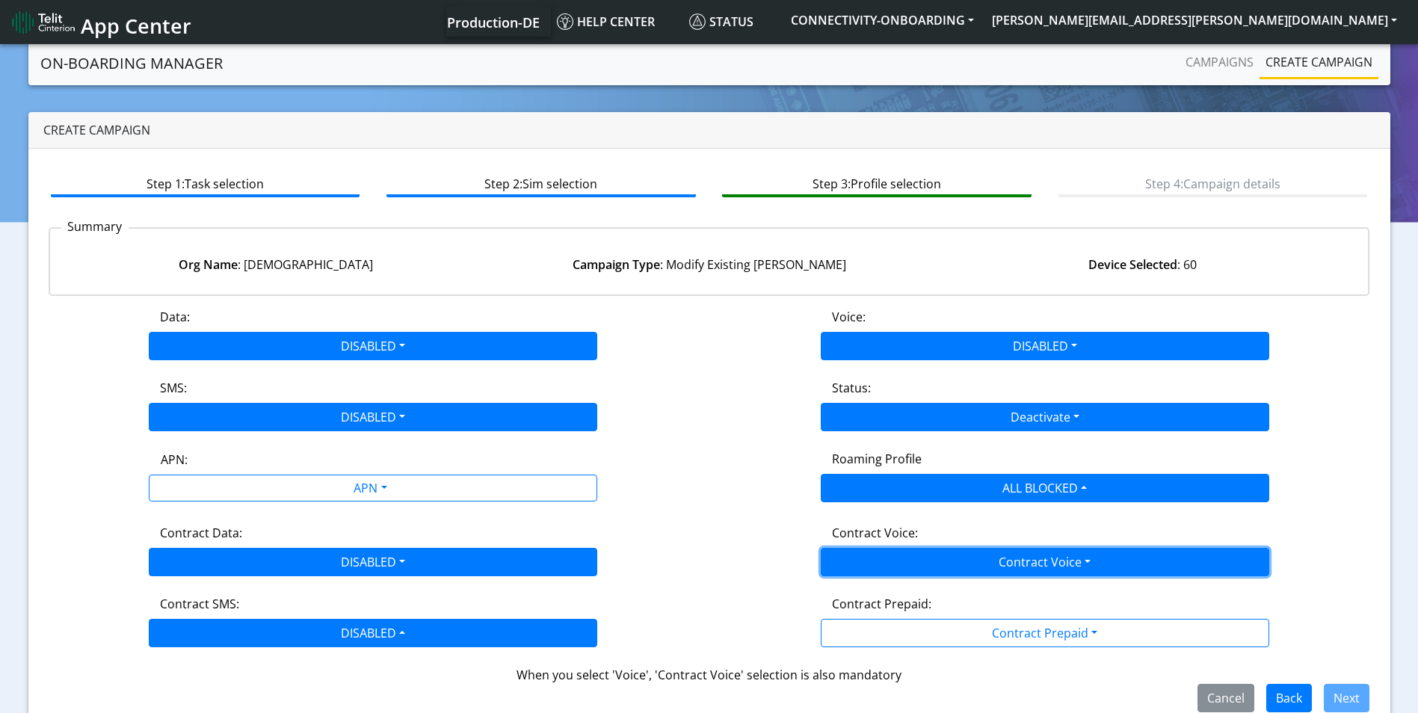
click at [964, 556] on button "Contract Voice" at bounding box center [1045, 562] width 449 height 28
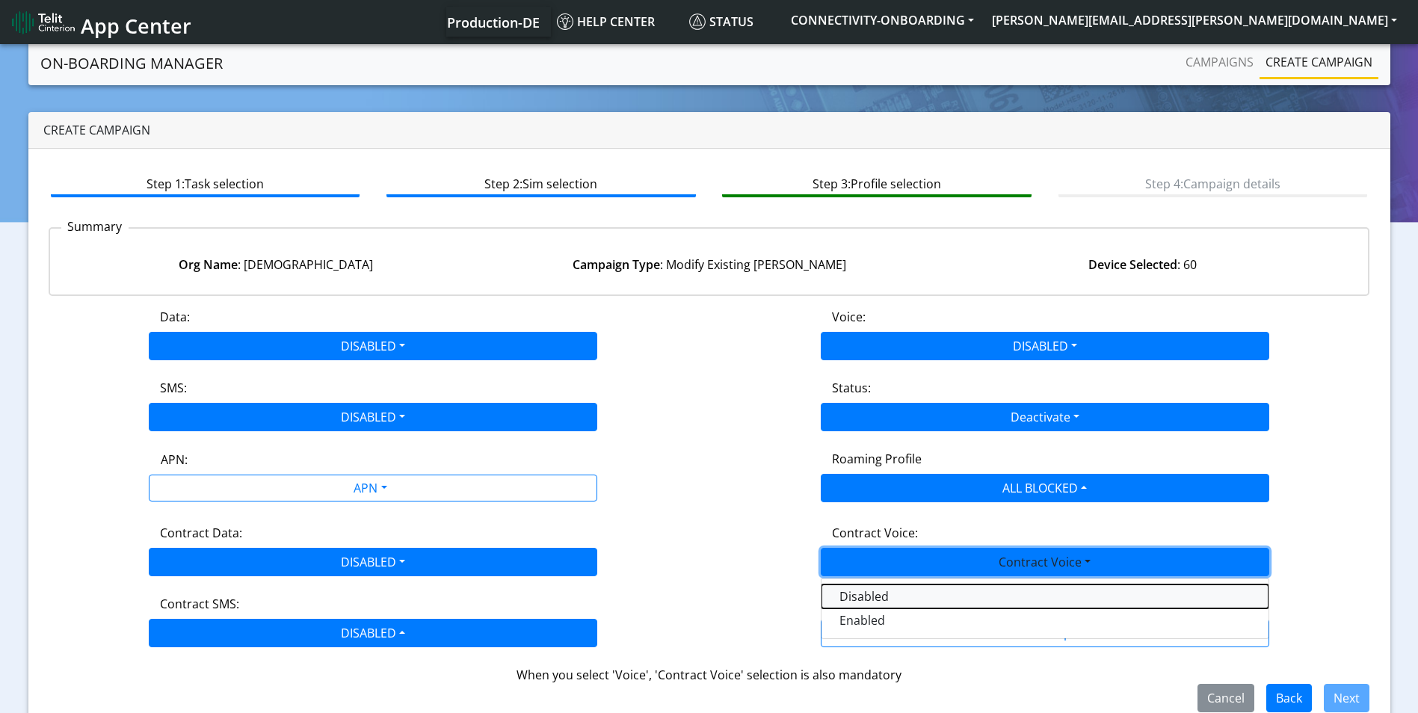
click at [930, 591] on Voicedisabled-dropdown "Disabled" at bounding box center [1045, 597] width 447 height 24
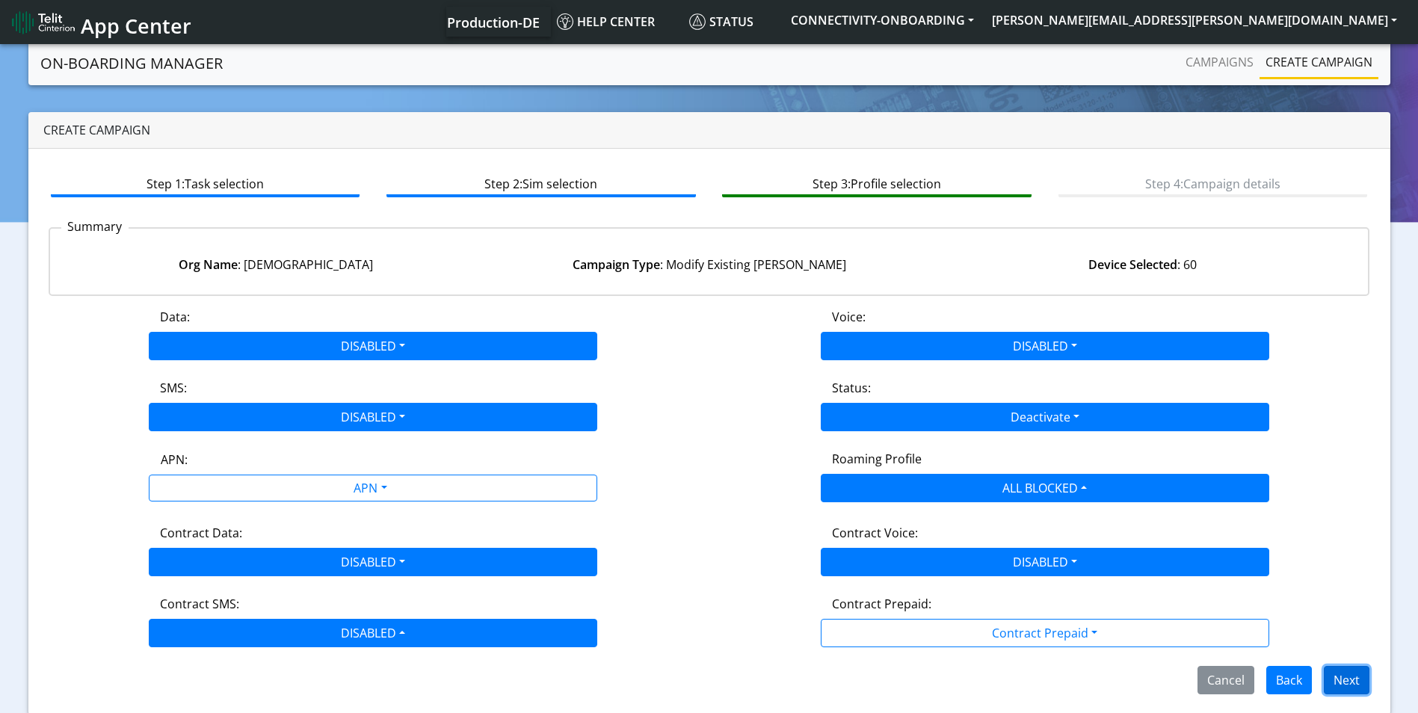
click at [1345, 682] on button "Next" at bounding box center [1347, 680] width 46 height 28
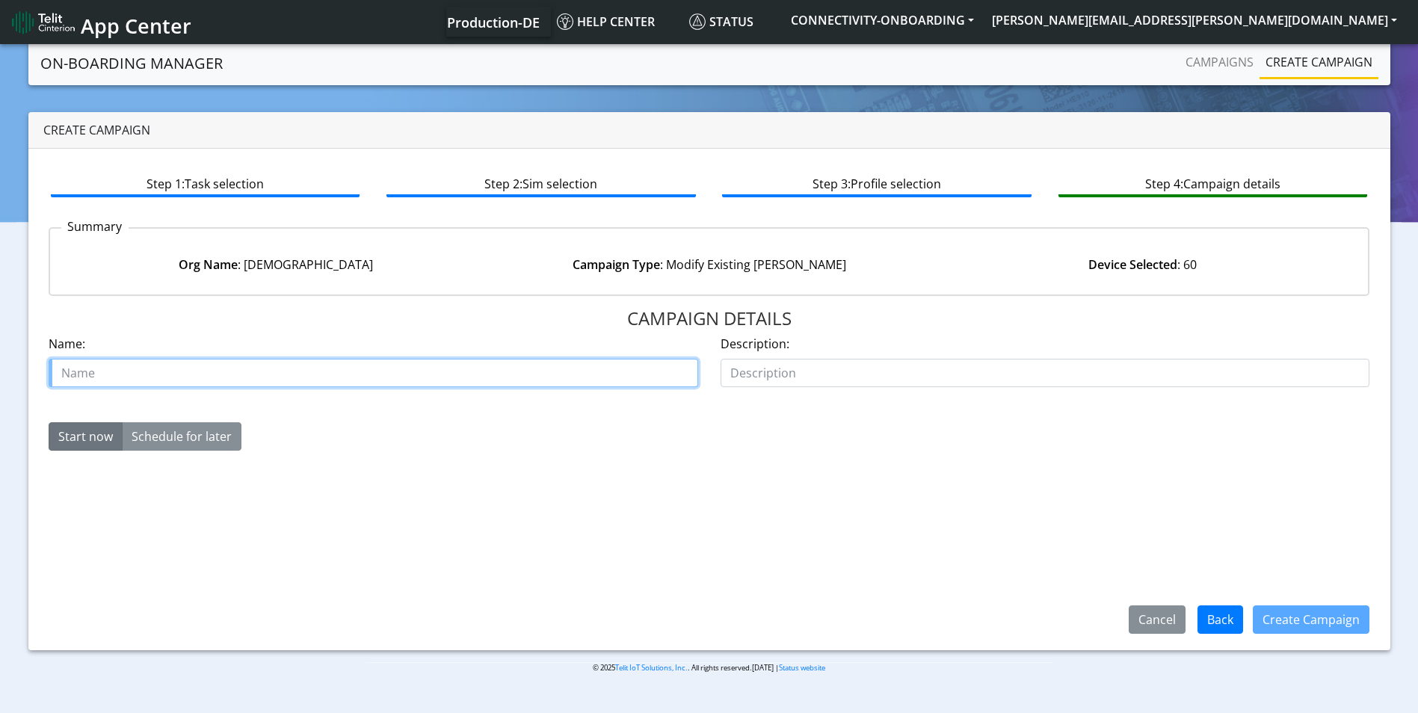
click at [410, 379] on input "text" at bounding box center [374, 373] width 650 height 28
paste input "00643335"
type input "Buddi Case 00643335"
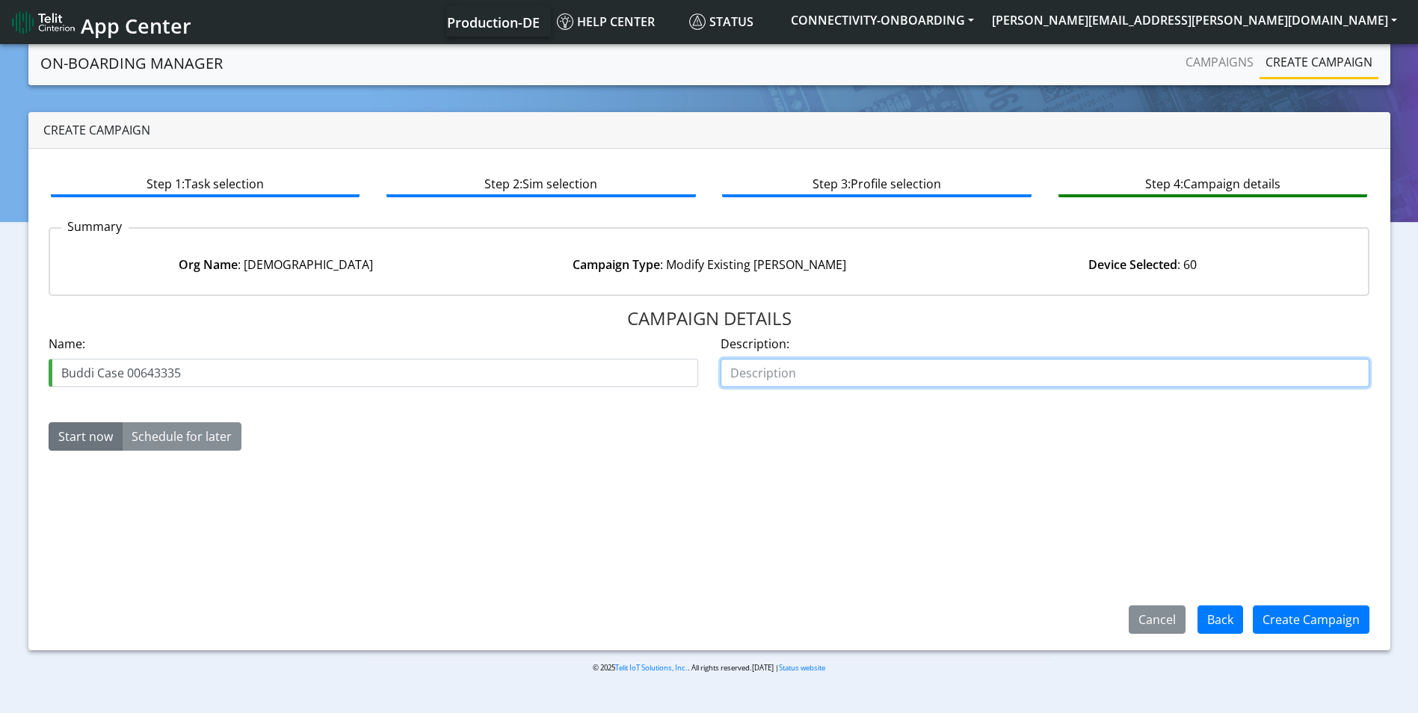
click at [805, 370] on input "text" at bounding box center [1046, 373] width 650 height 28
type input "Customer disposed Sims"
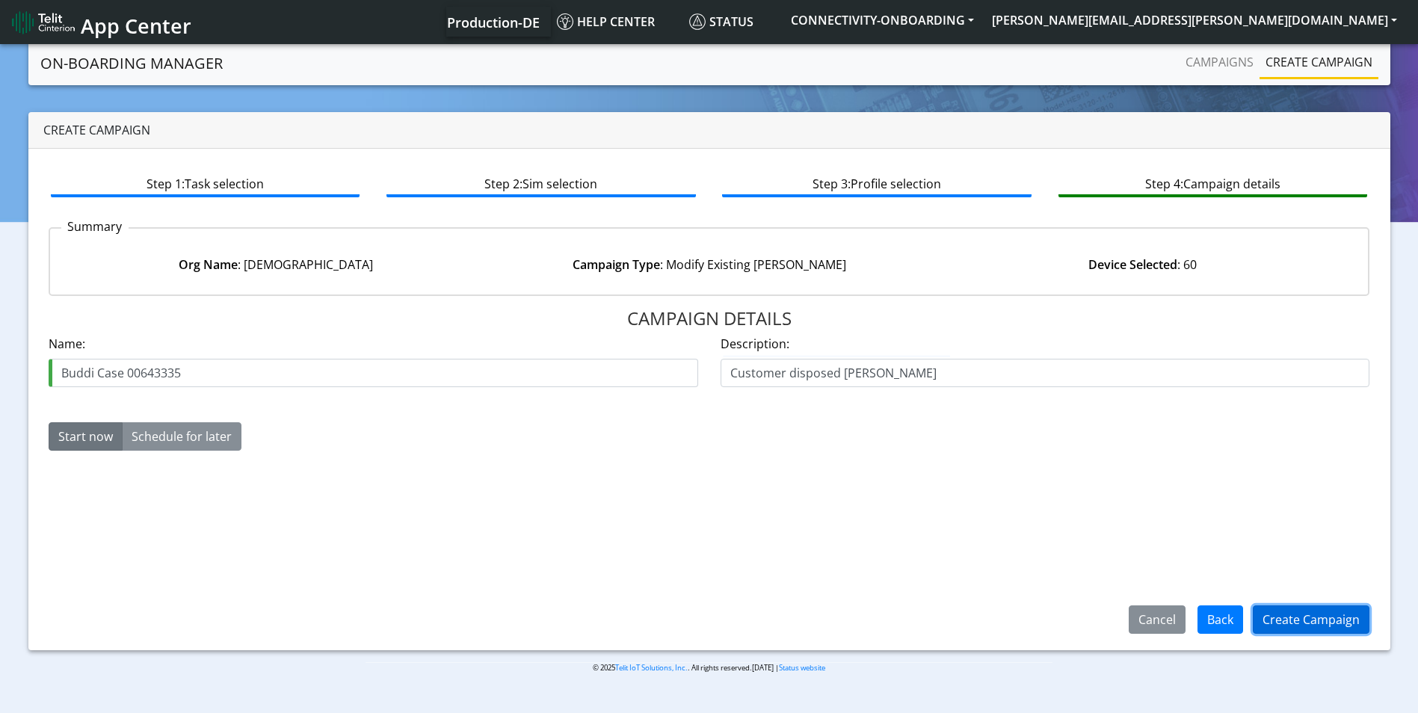
click at [1329, 633] on button "Create Campaign" at bounding box center [1311, 620] width 117 height 28
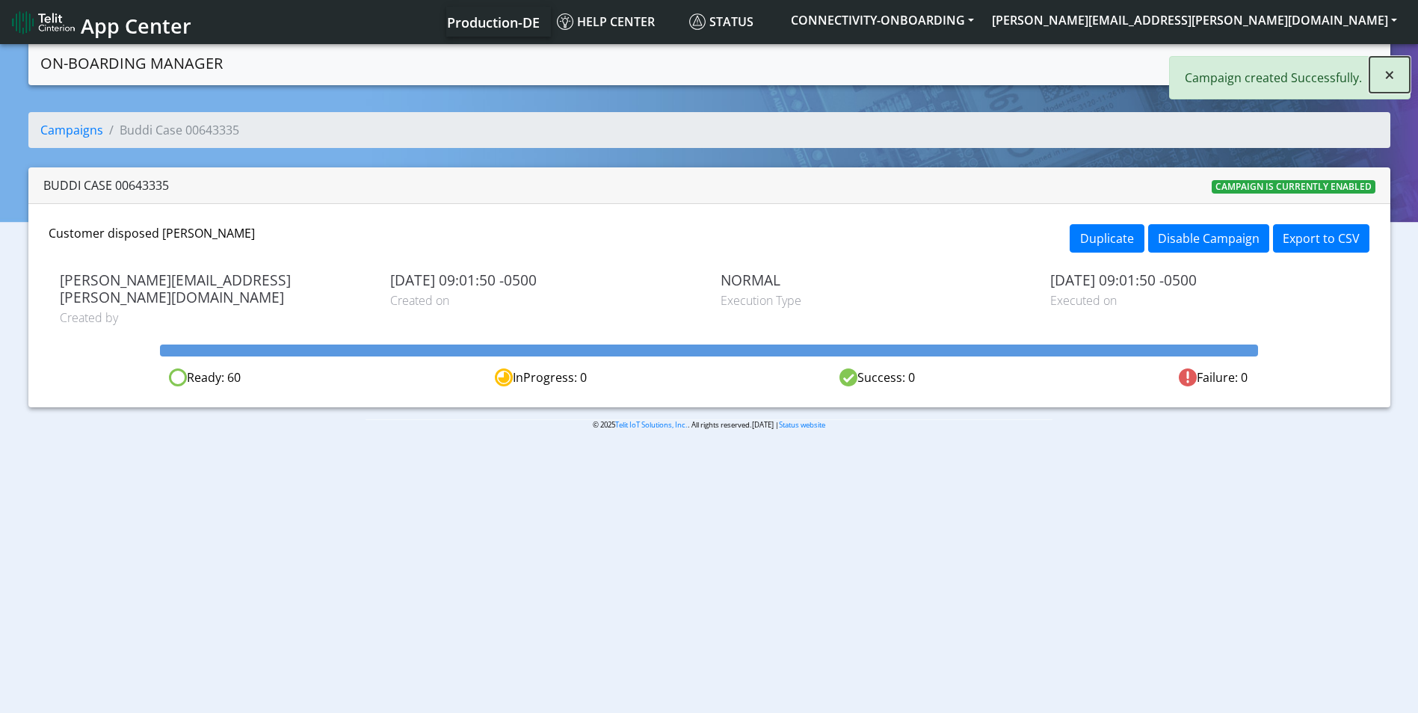
click at [1390, 73] on span "×" at bounding box center [1390, 74] width 10 height 25
click at [1221, 54] on link "Campaigns" at bounding box center [1220, 62] width 80 height 30
